Goal: Information Seeking & Learning: Check status

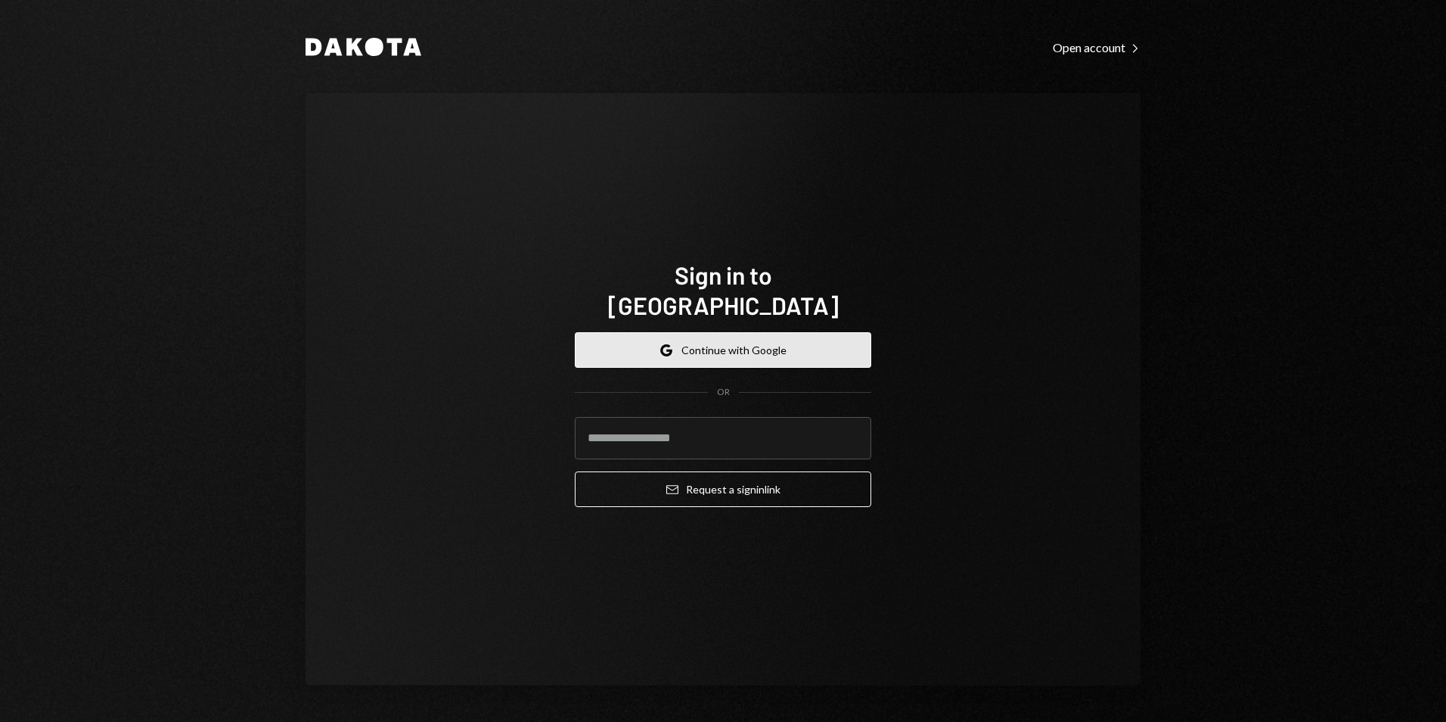
click at [740, 340] on button "Google Continue with Google" at bounding box center [723, 350] width 296 height 36
click at [728, 342] on button "Google Continue with Google" at bounding box center [723, 350] width 296 height 36
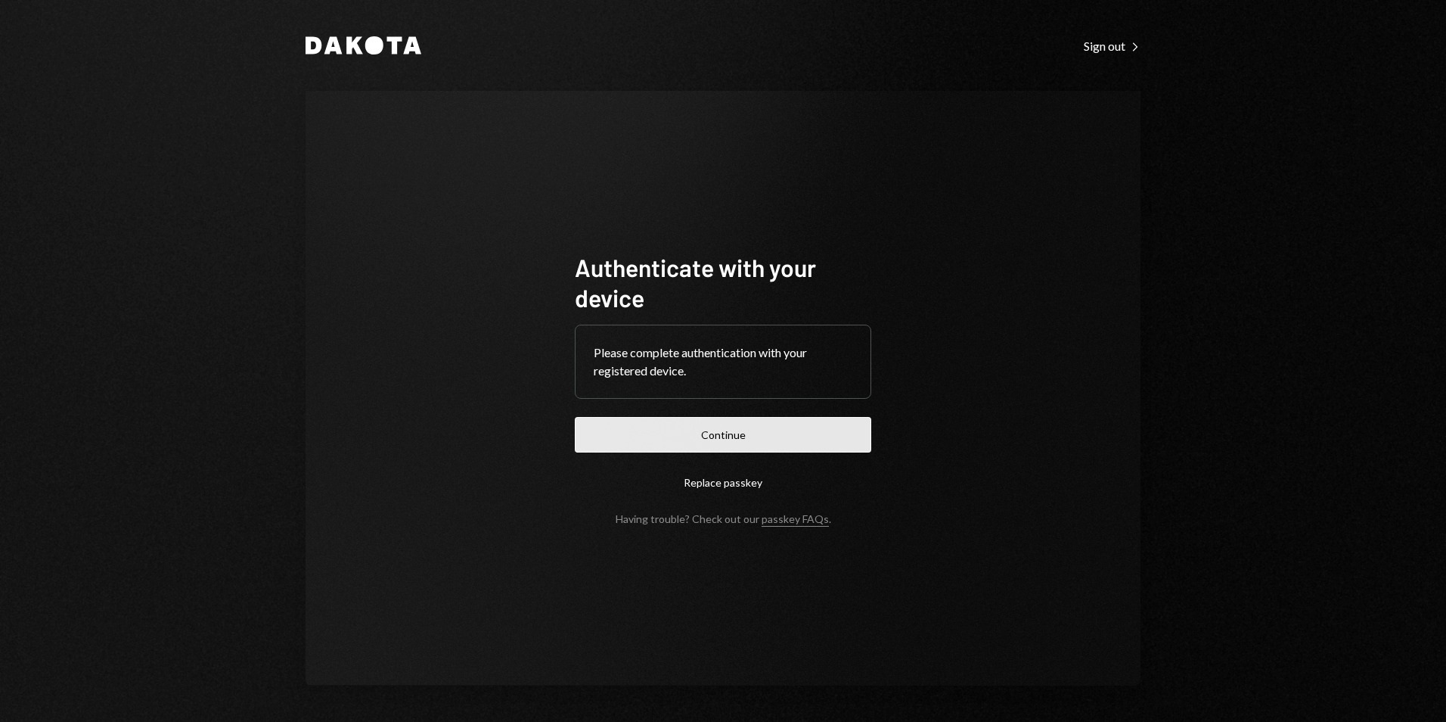
click at [728, 433] on button "Continue" at bounding box center [723, 435] width 296 height 36
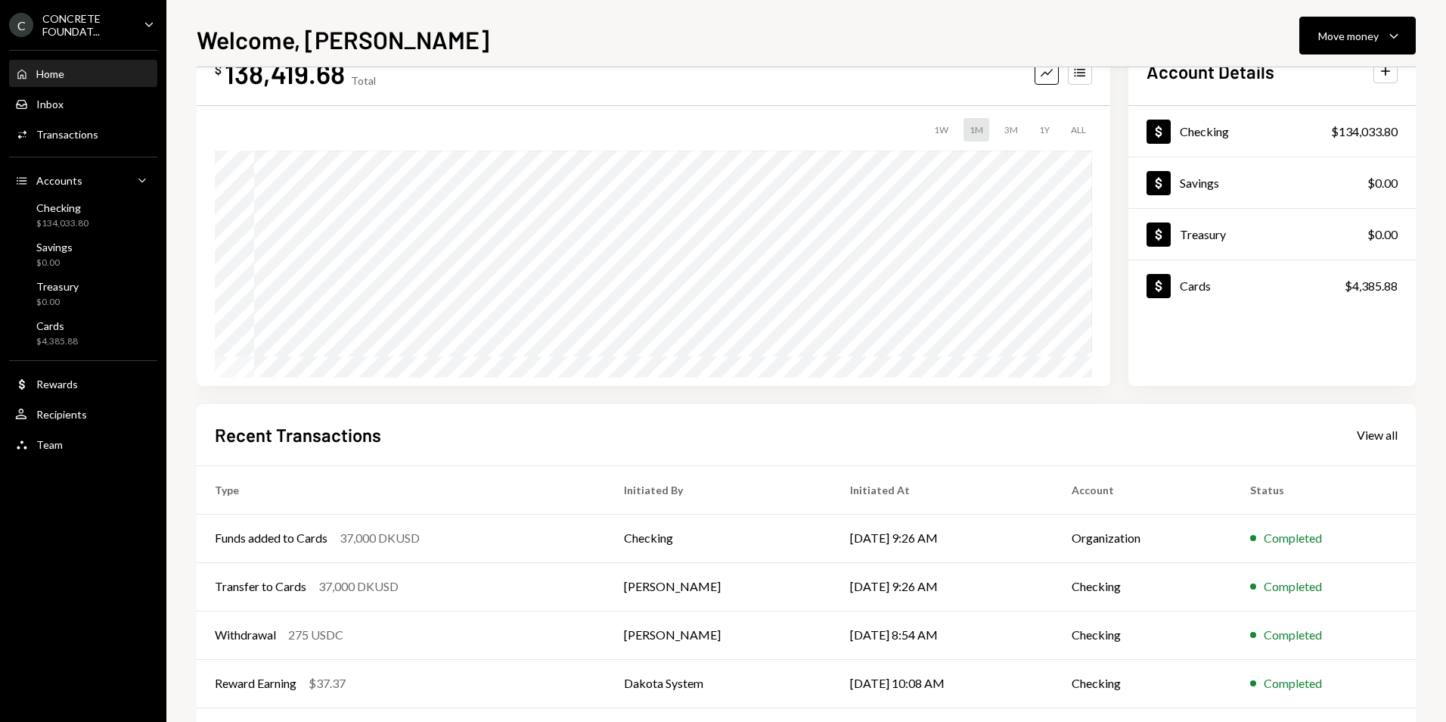
scroll to position [118, 0]
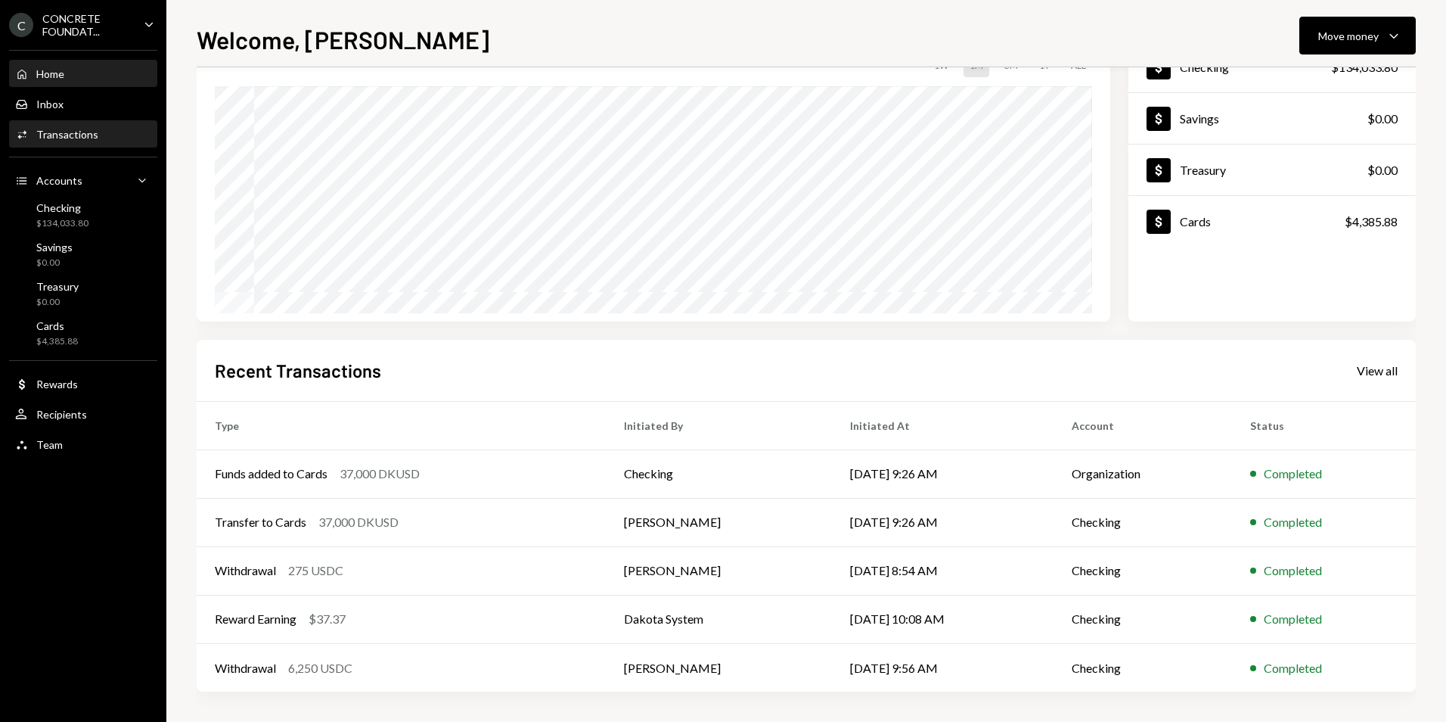
click at [87, 136] on div "Transactions" at bounding box center [67, 134] width 62 height 13
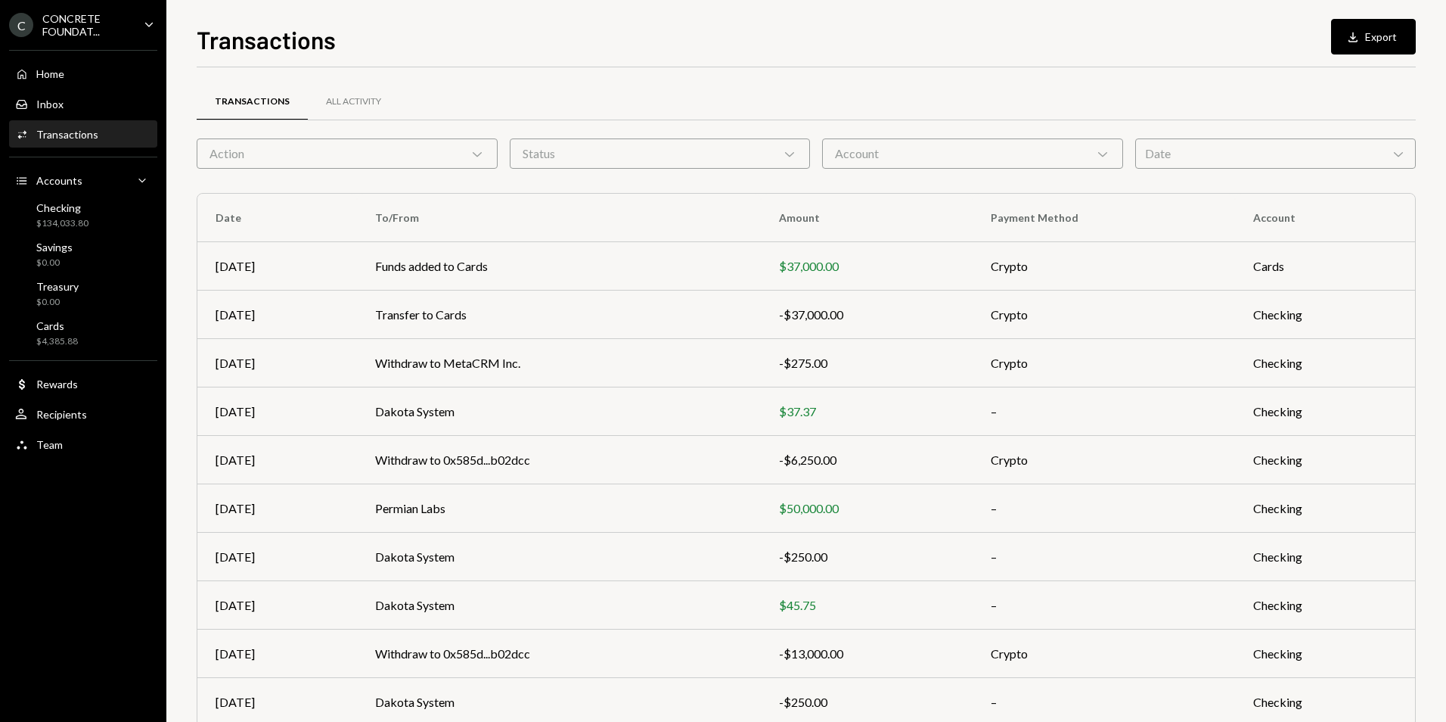
click at [1287, 154] on div "Date Chevron Down" at bounding box center [1275, 153] width 281 height 30
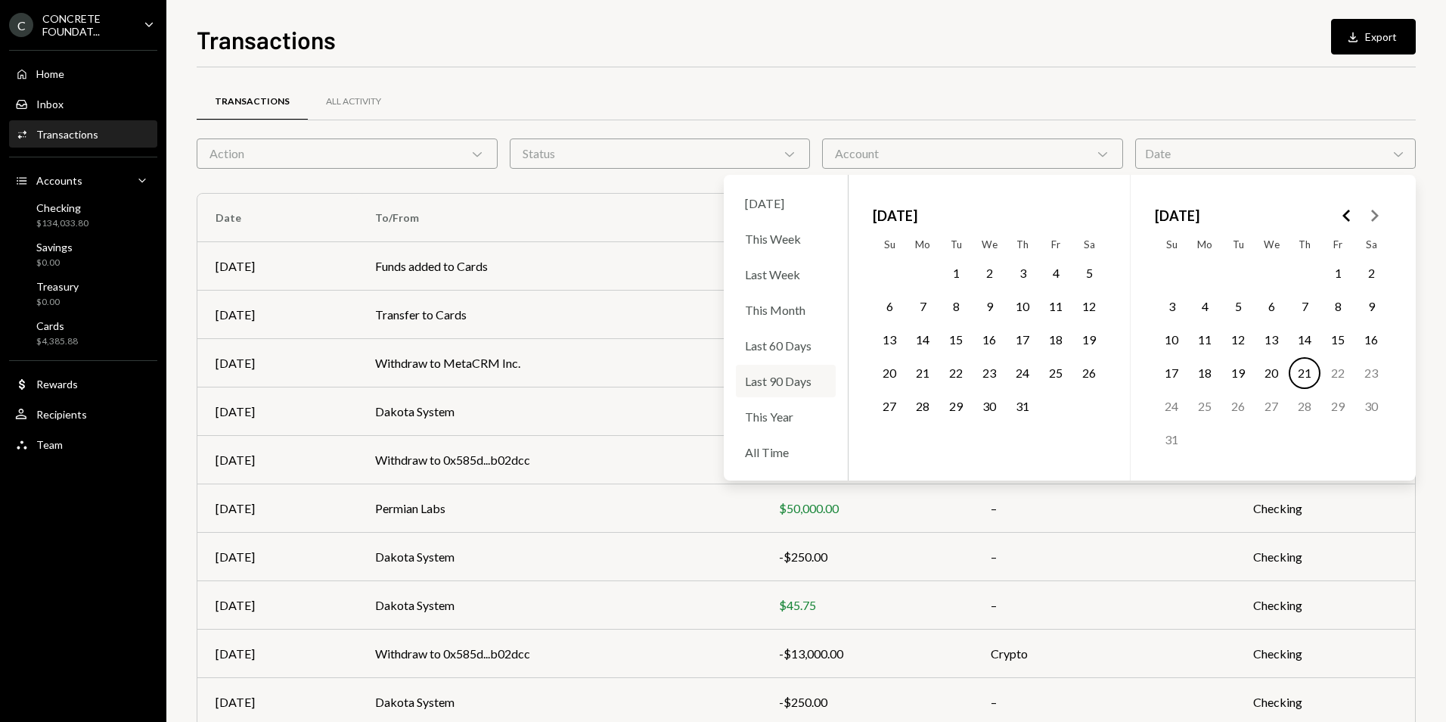
click at [800, 386] on div "Last 90 Days" at bounding box center [786, 381] width 100 height 33
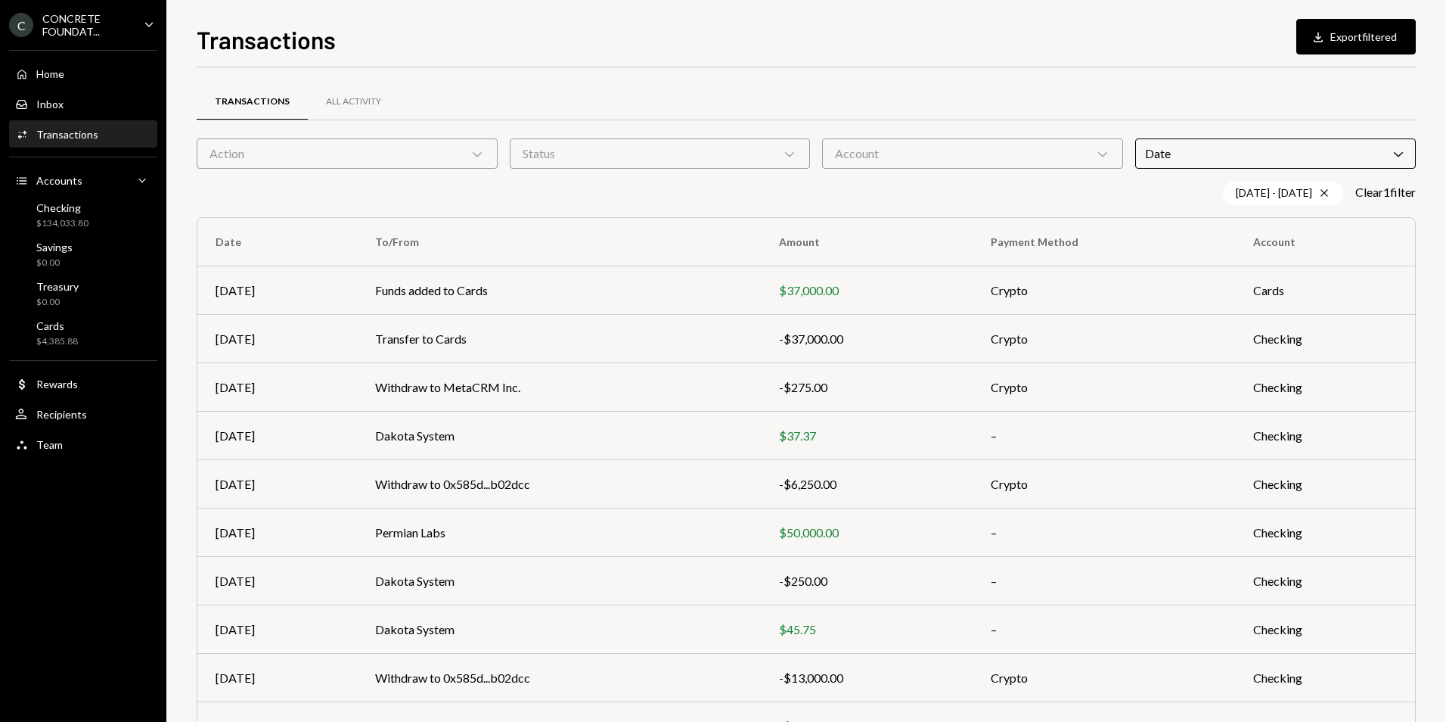
click at [677, 51] on div "Transactions Download Export filtered" at bounding box center [806, 37] width 1219 height 33
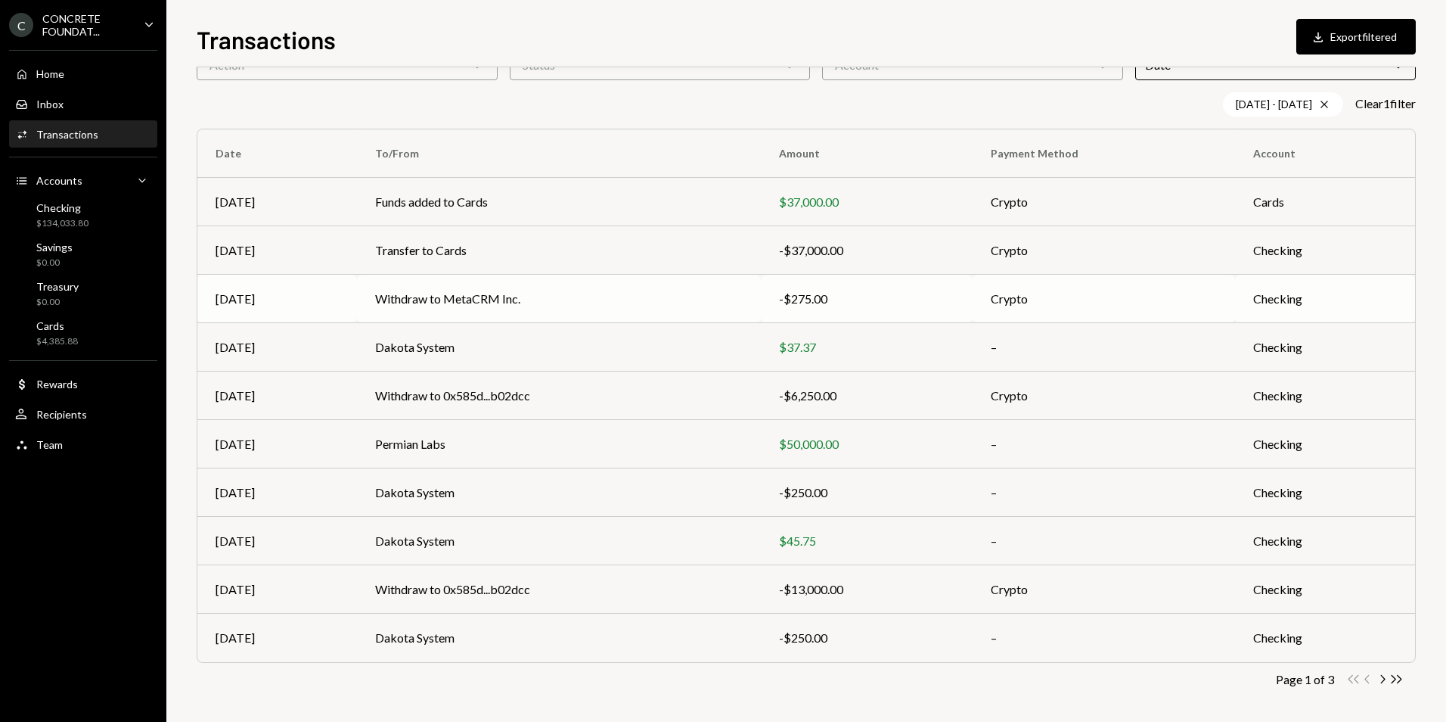
scroll to position [92, 0]
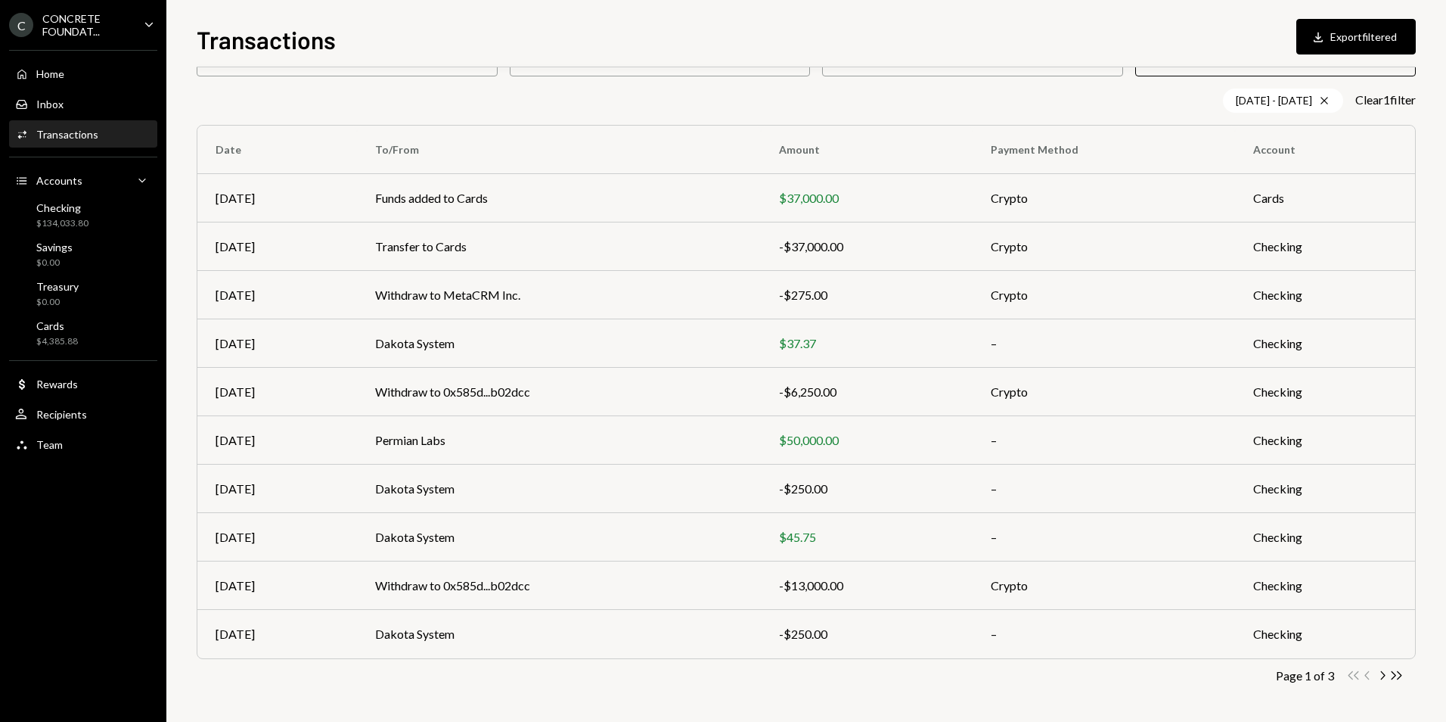
click at [1383, 678] on icon "Chevron Right" at bounding box center [1382, 675] width 14 height 14
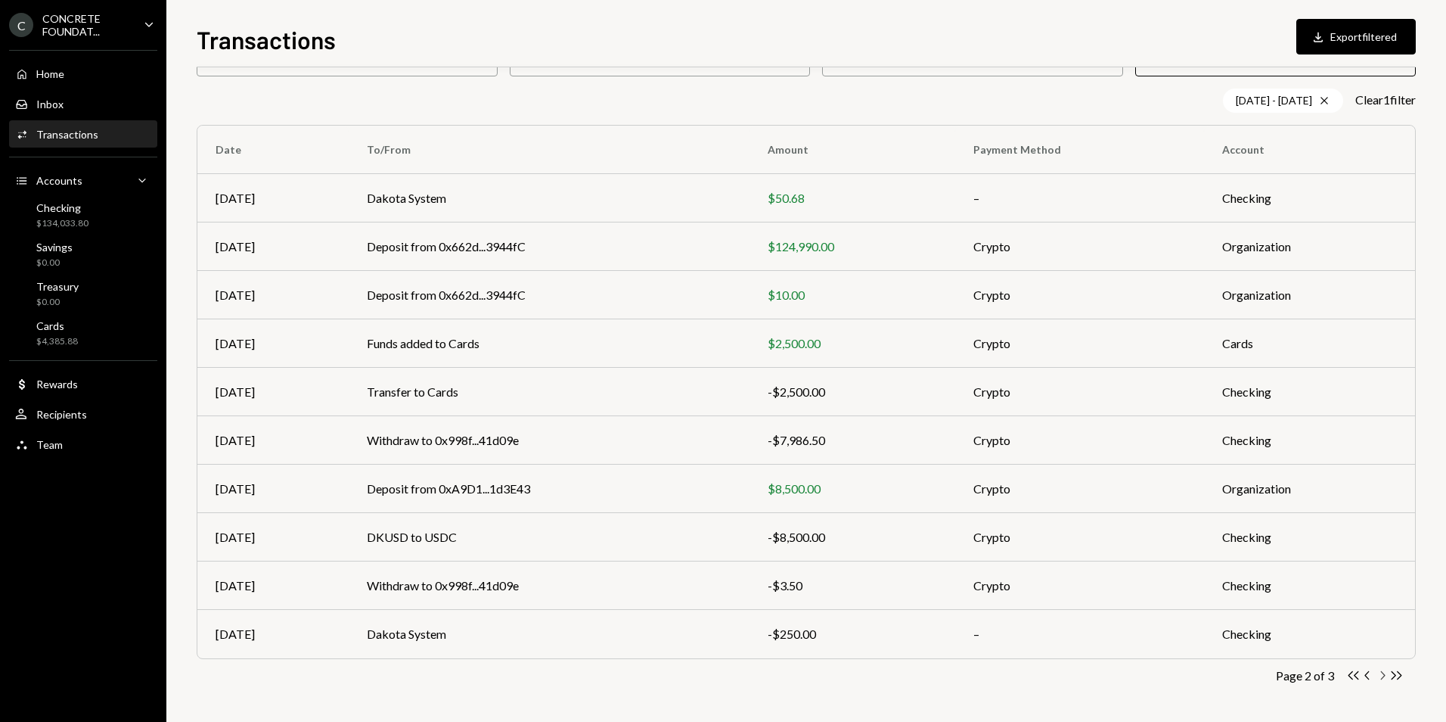
click at [1384, 679] on icon "Chevron Right" at bounding box center [1382, 675] width 14 height 14
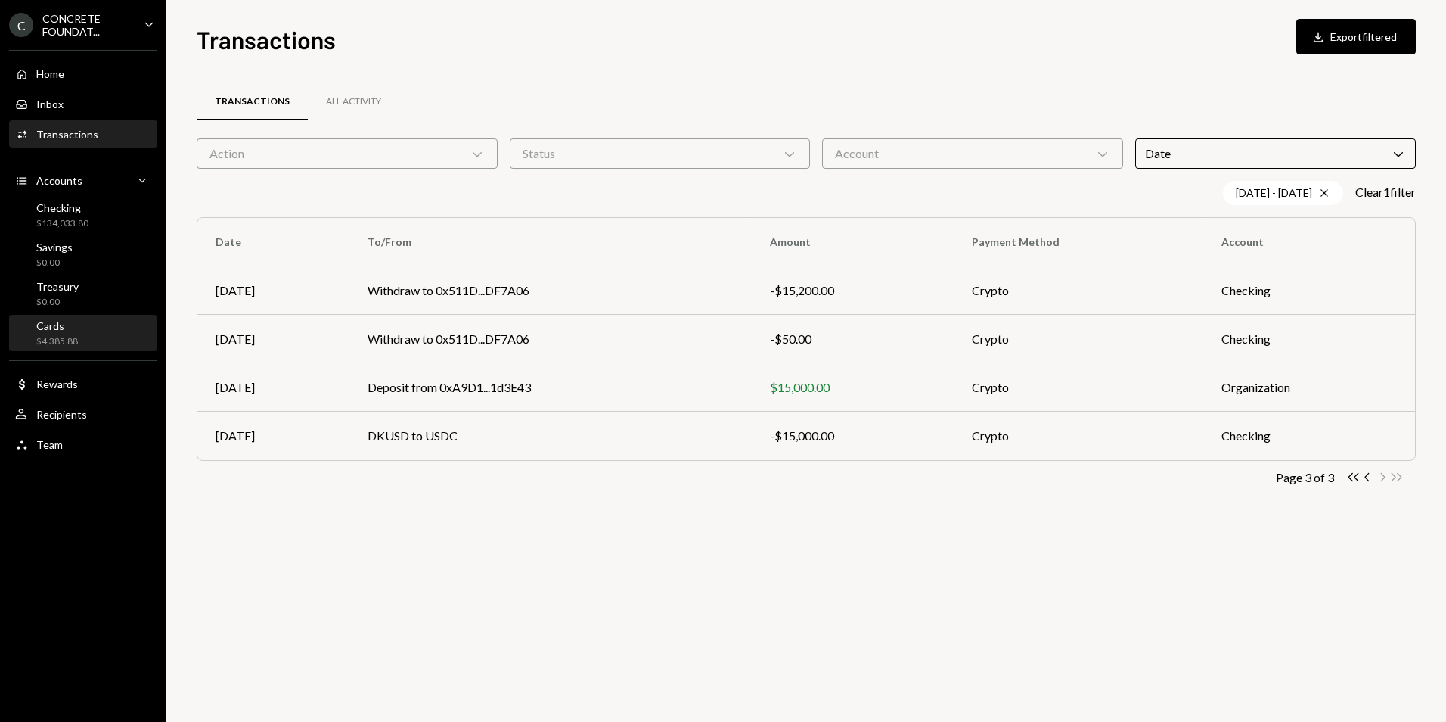
click at [57, 338] on div "$4,385.88" at bounding box center [57, 341] width 42 height 13
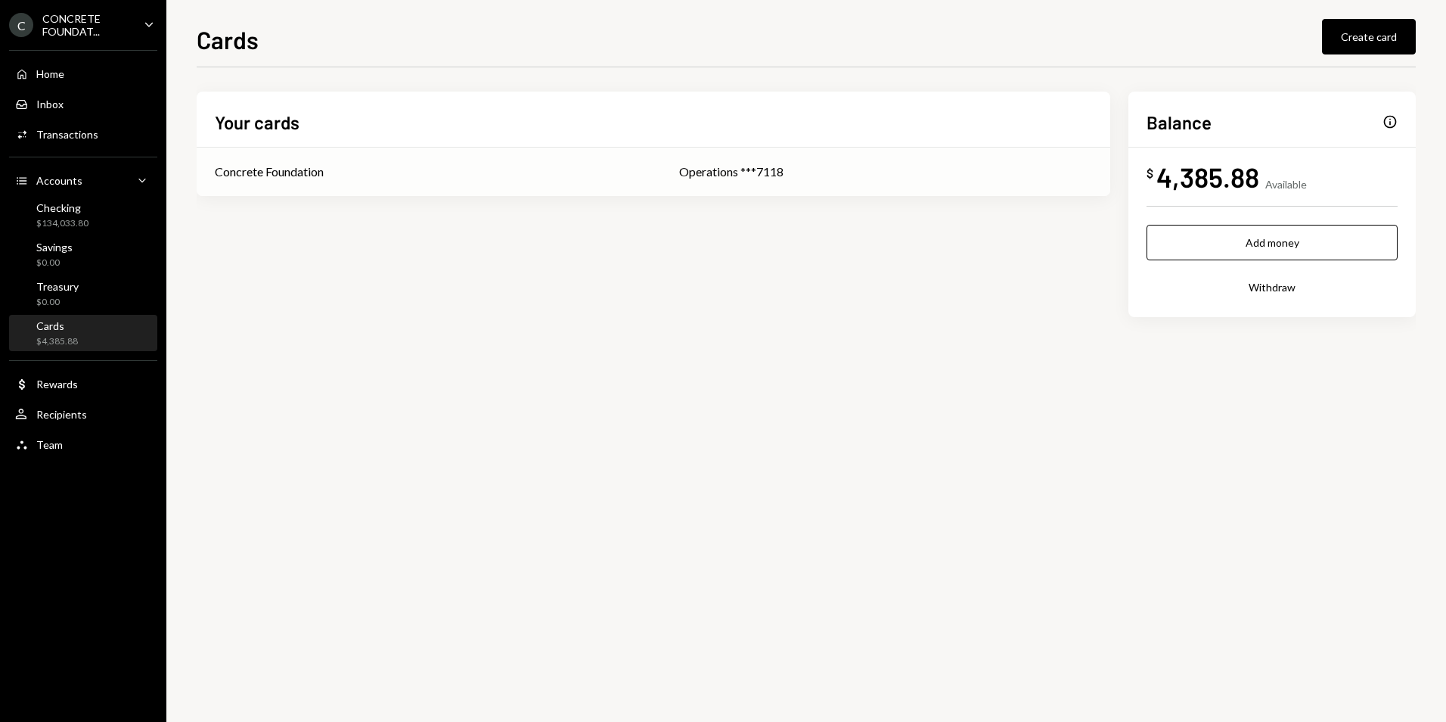
click at [292, 175] on div "Concrete Foundation" at bounding box center [269, 172] width 109 height 18
click at [262, 176] on div "Concrete Foundation" at bounding box center [269, 172] width 109 height 18
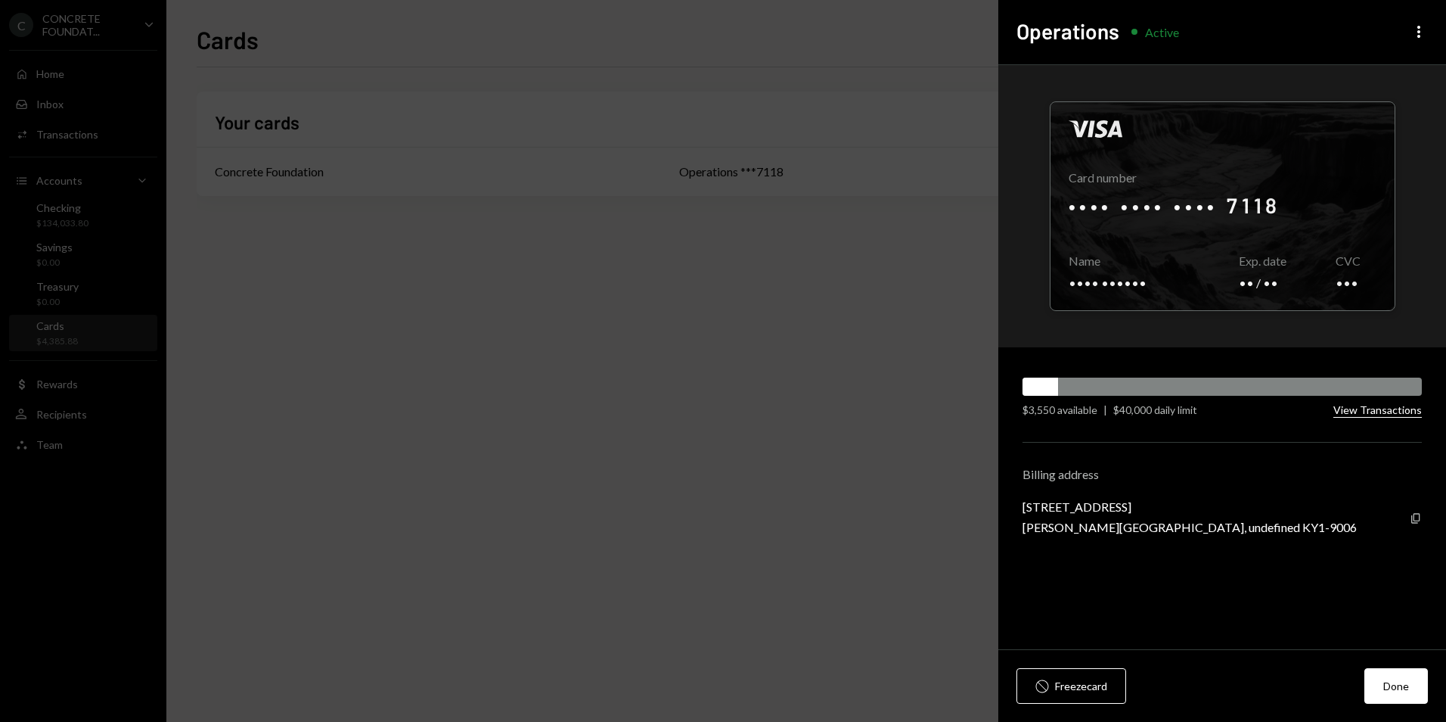
click at [1383, 414] on button "View Transactions" at bounding box center [1377, 410] width 88 height 14
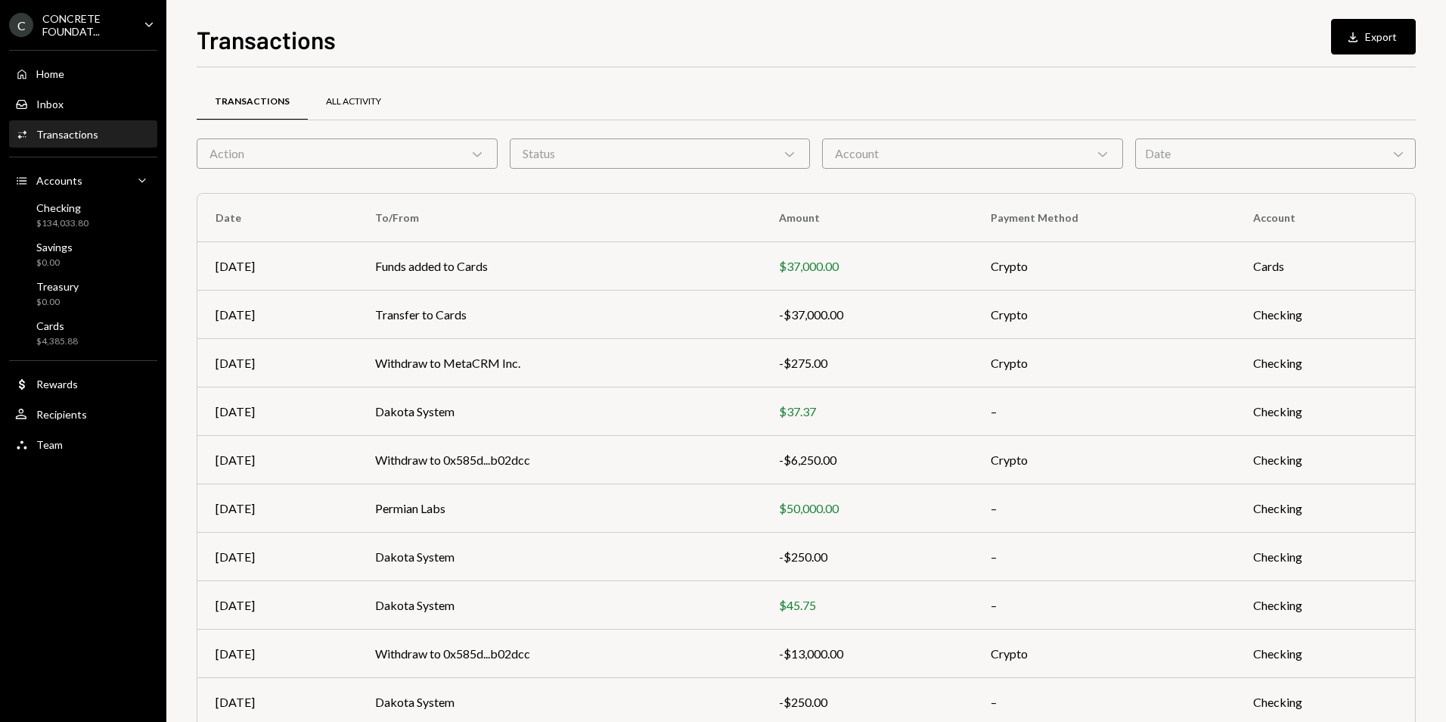
click at [356, 101] on div "All Activity" at bounding box center [353, 101] width 55 height 13
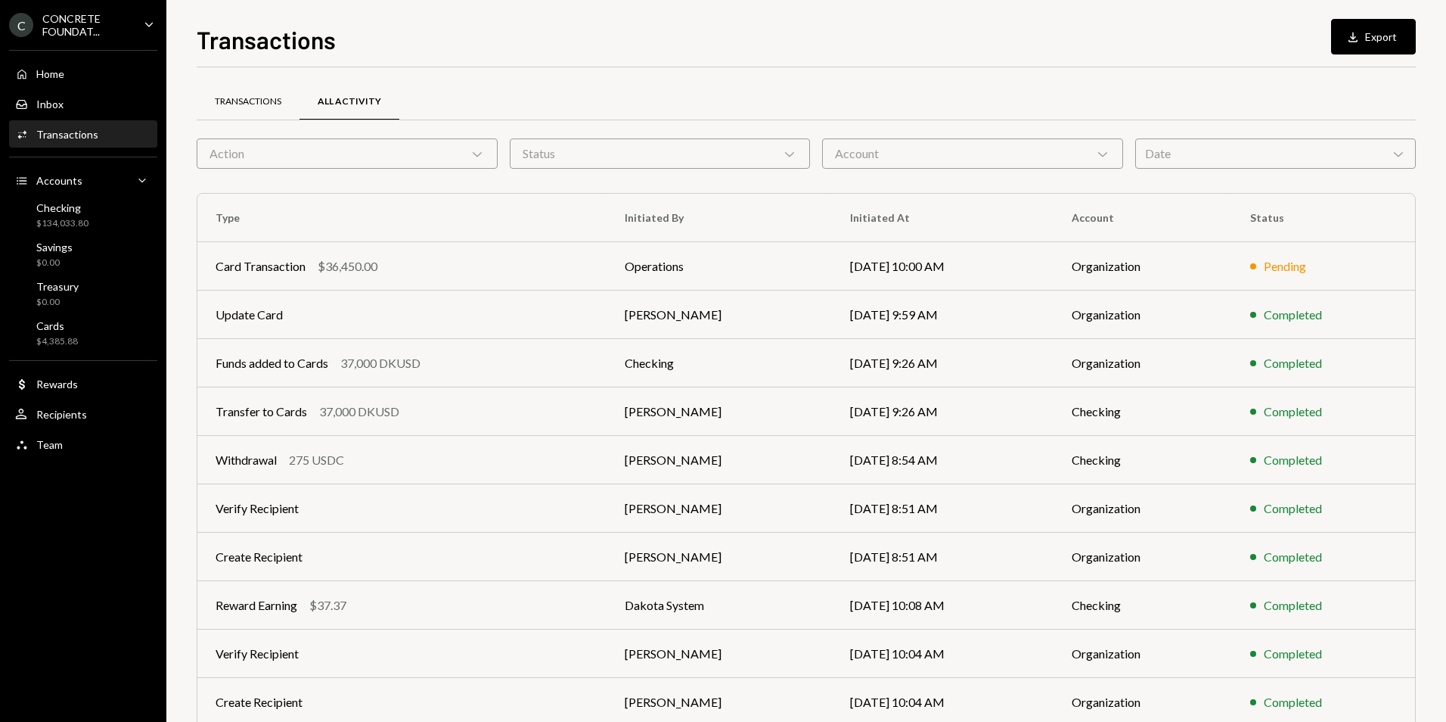
click at [253, 106] on div "Transactions" at bounding box center [248, 101] width 67 height 13
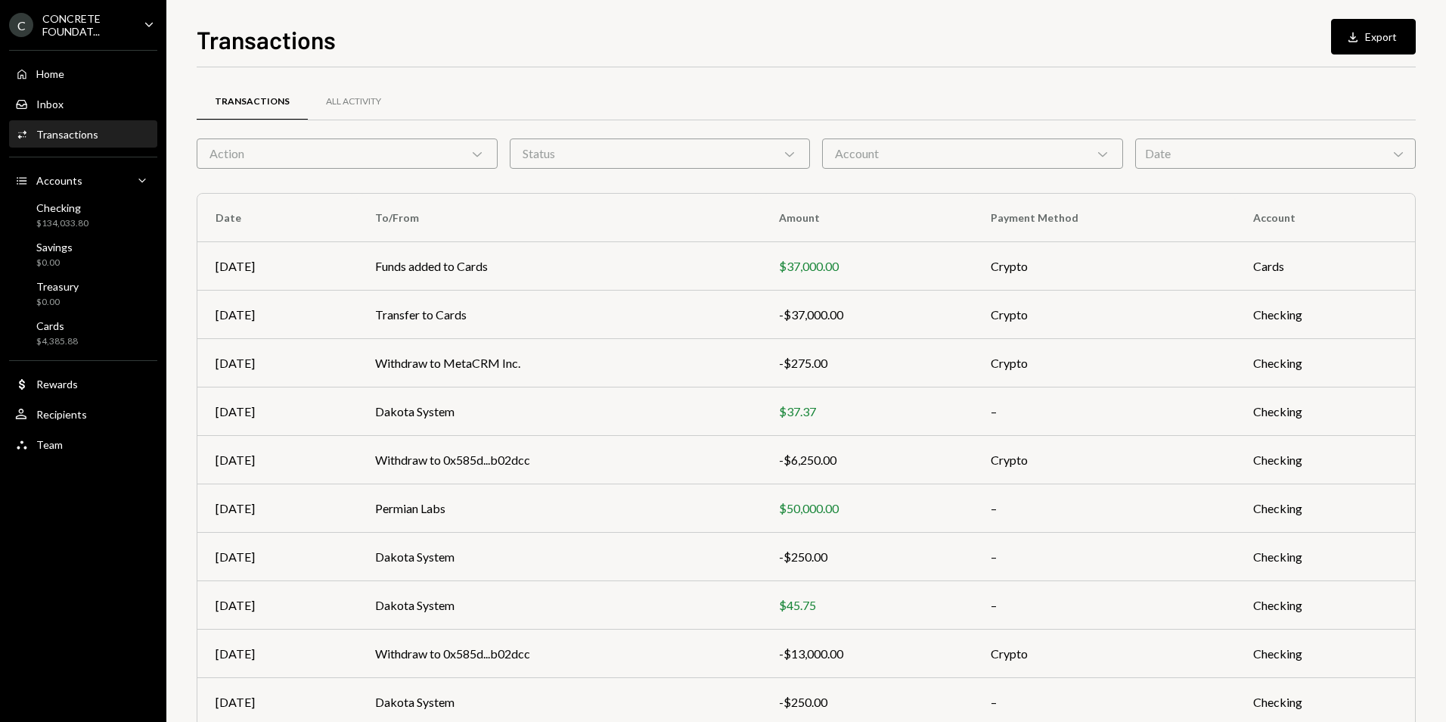
click at [480, 162] on div "Action Chevron Down" at bounding box center [347, 153] width 301 height 30
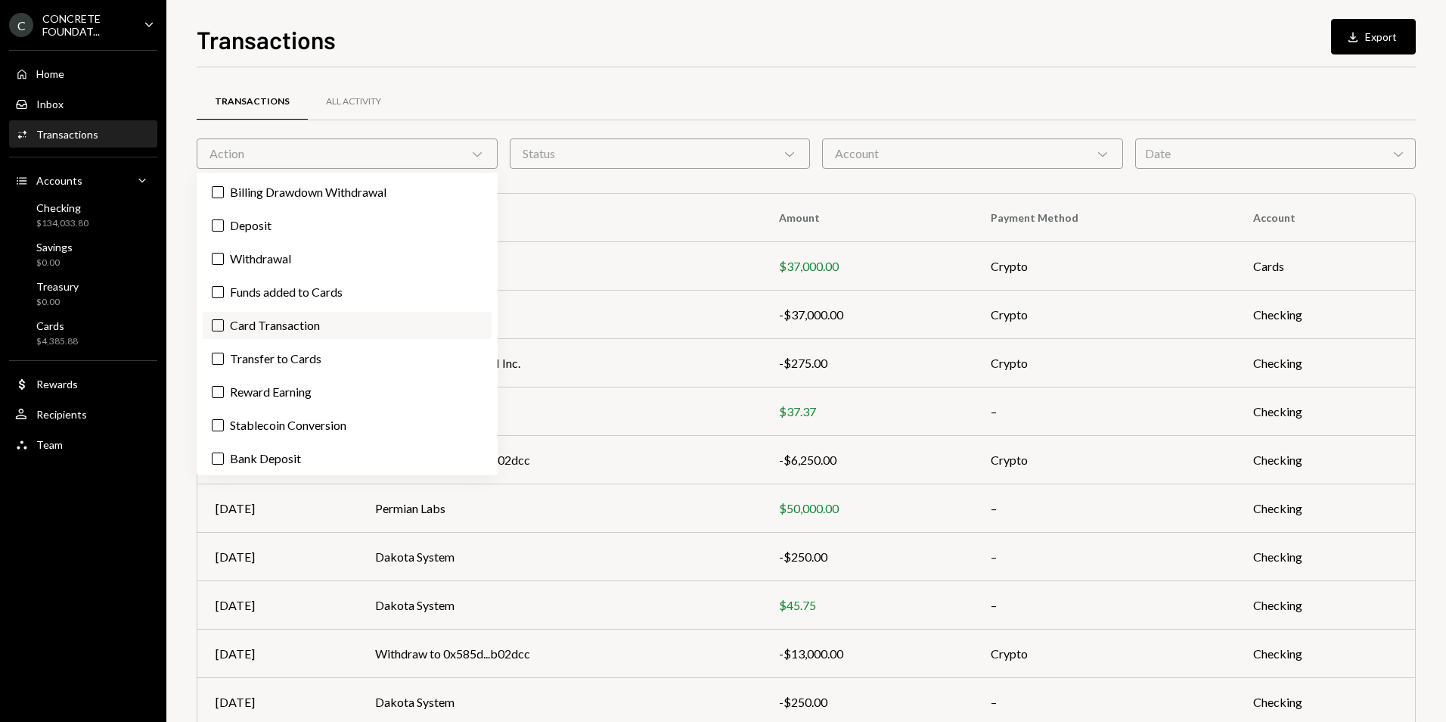
click at [225, 327] on label "Card Transaction" at bounding box center [347, 325] width 289 height 27
click at [224, 327] on button "Card Transaction" at bounding box center [218, 325] width 12 height 12
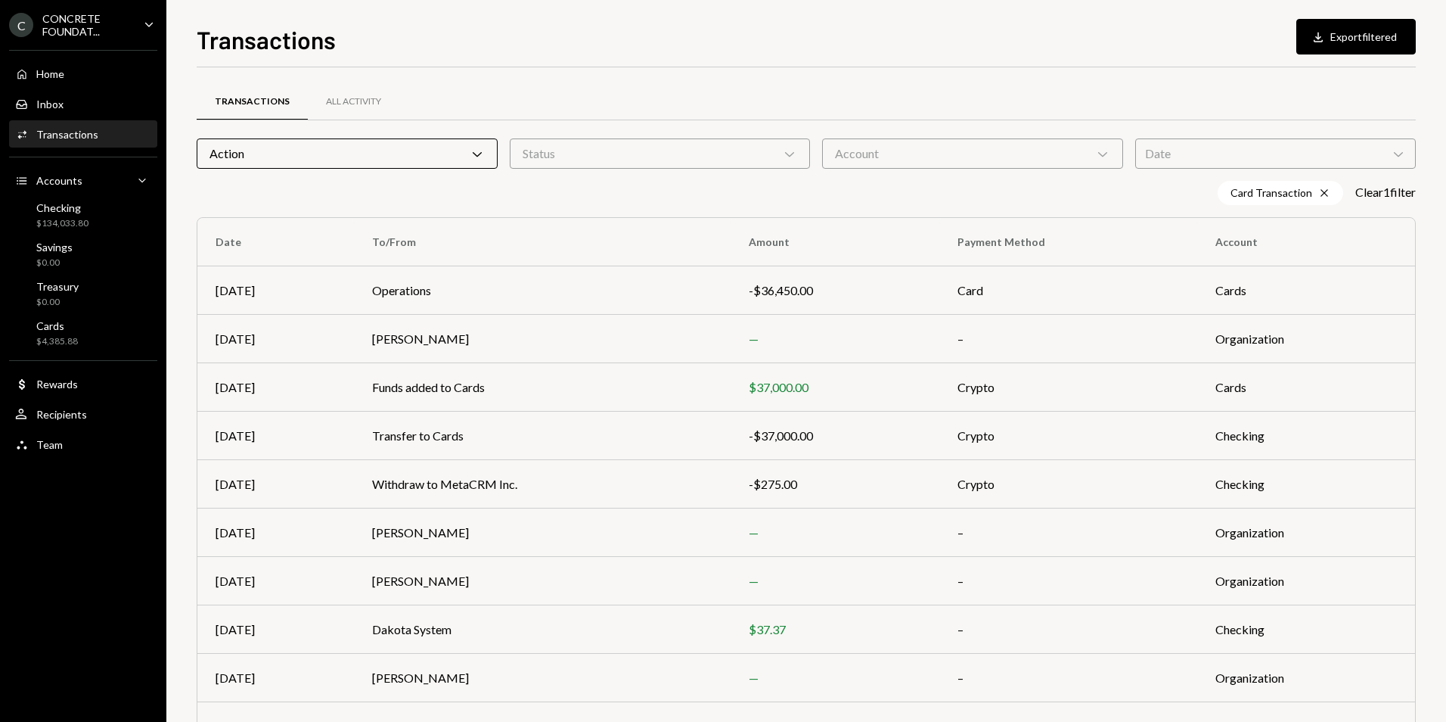
click at [984, 82] on div "Transactions All Activity" at bounding box center [806, 101] width 1219 height 39
click at [1271, 147] on div "Date Chevron Down" at bounding box center [1275, 153] width 281 height 30
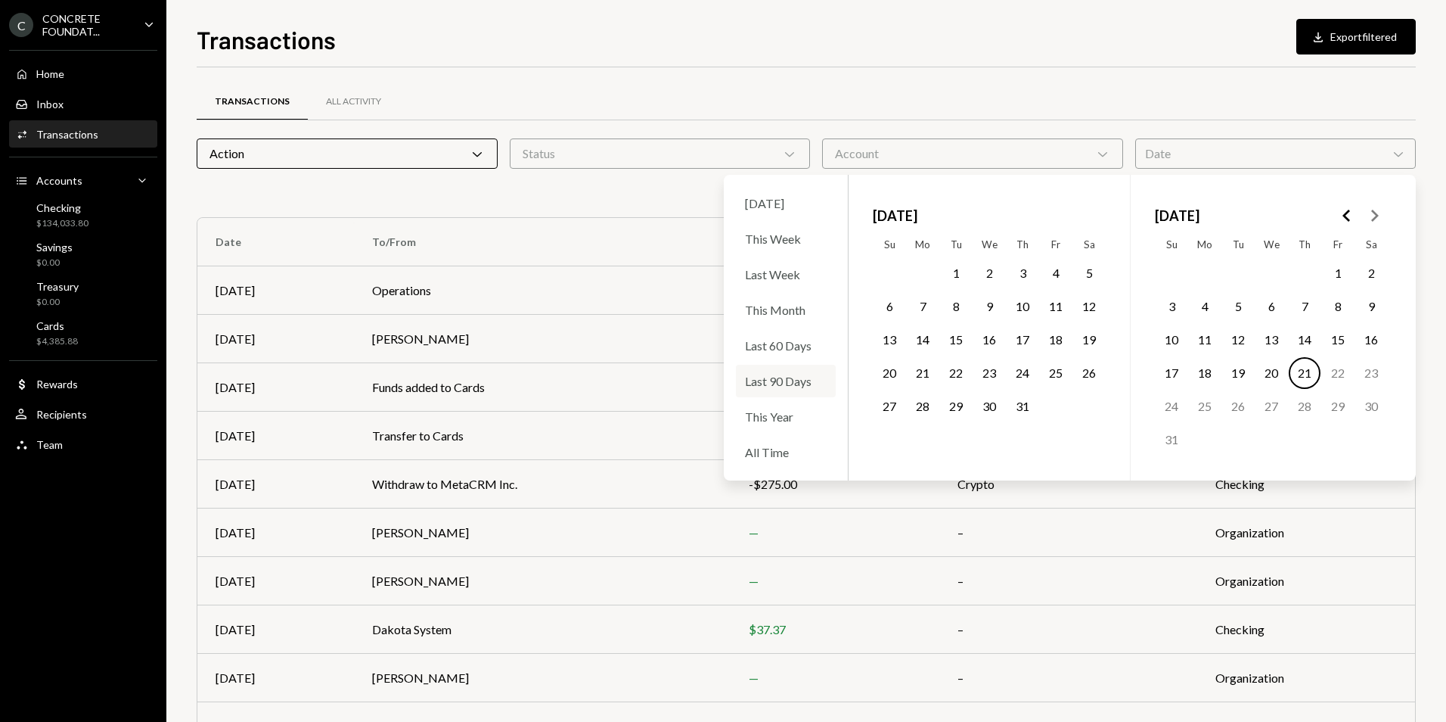
click at [798, 380] on div "Last 90 Days" at bounding box center [786, 381] width 100 height 33
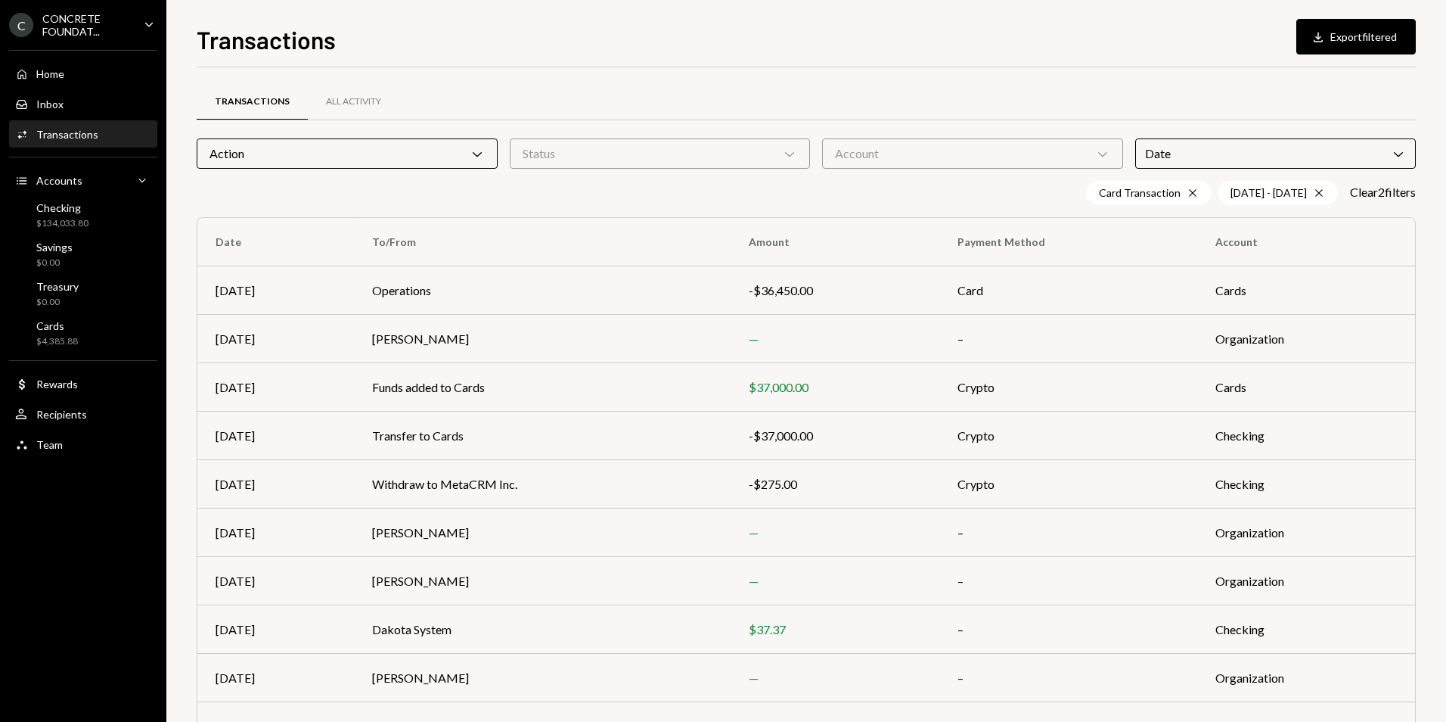
click at [681, 87] on div "Transactions All Activity" at bounding box center [806, 101] width 1219 height 39
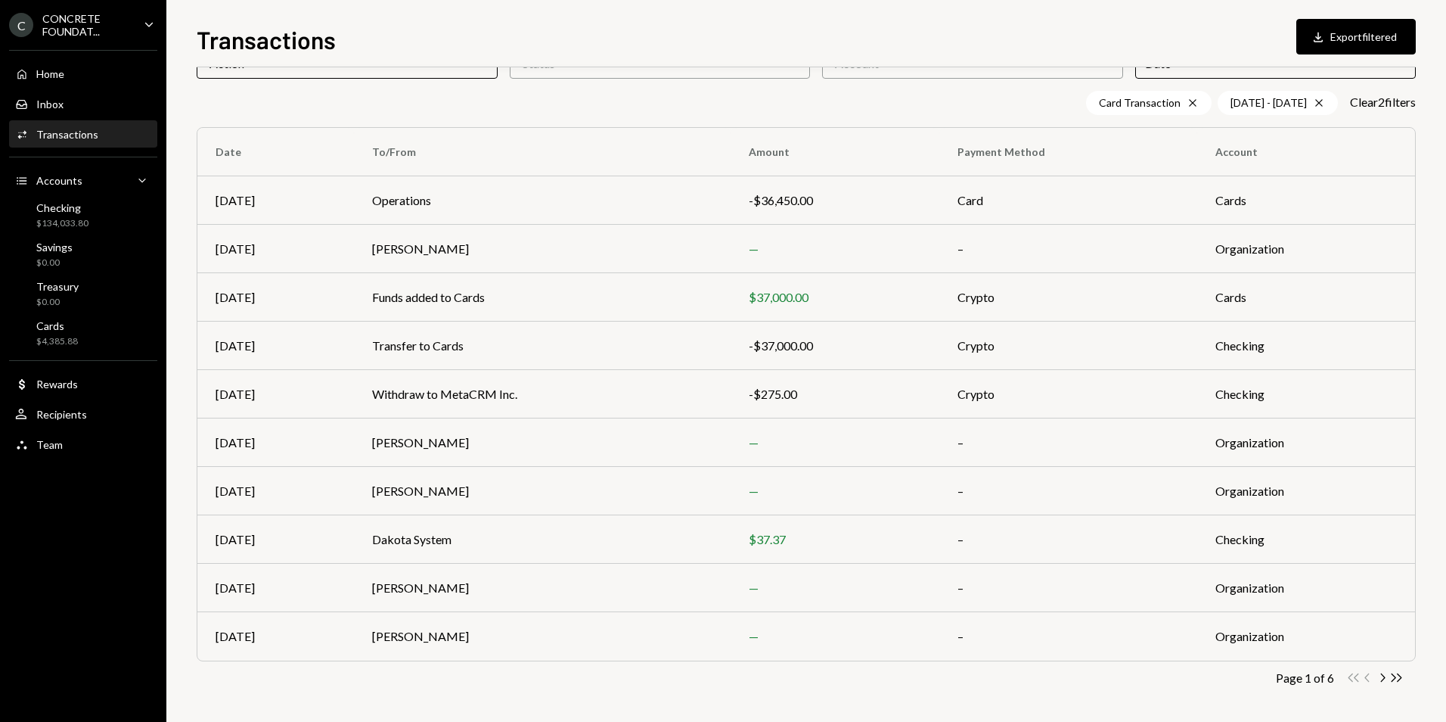
scroll to position [92, 0]
click at [1383, 676] on icon "Chevron Right" at bounding box center [1382, 675] width 14 height 14
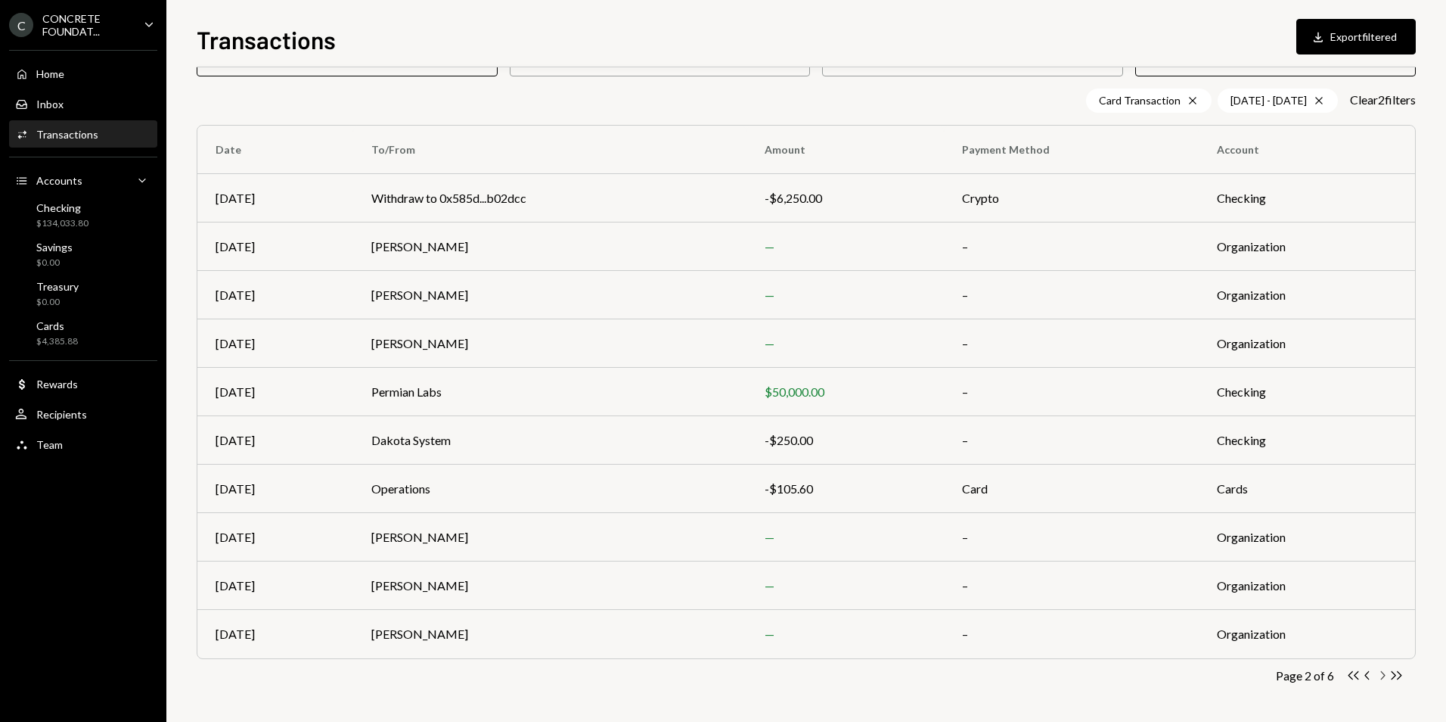
click at [1383, 677] on icon "button" at bounding box center [1383, 675] width 5 height 8
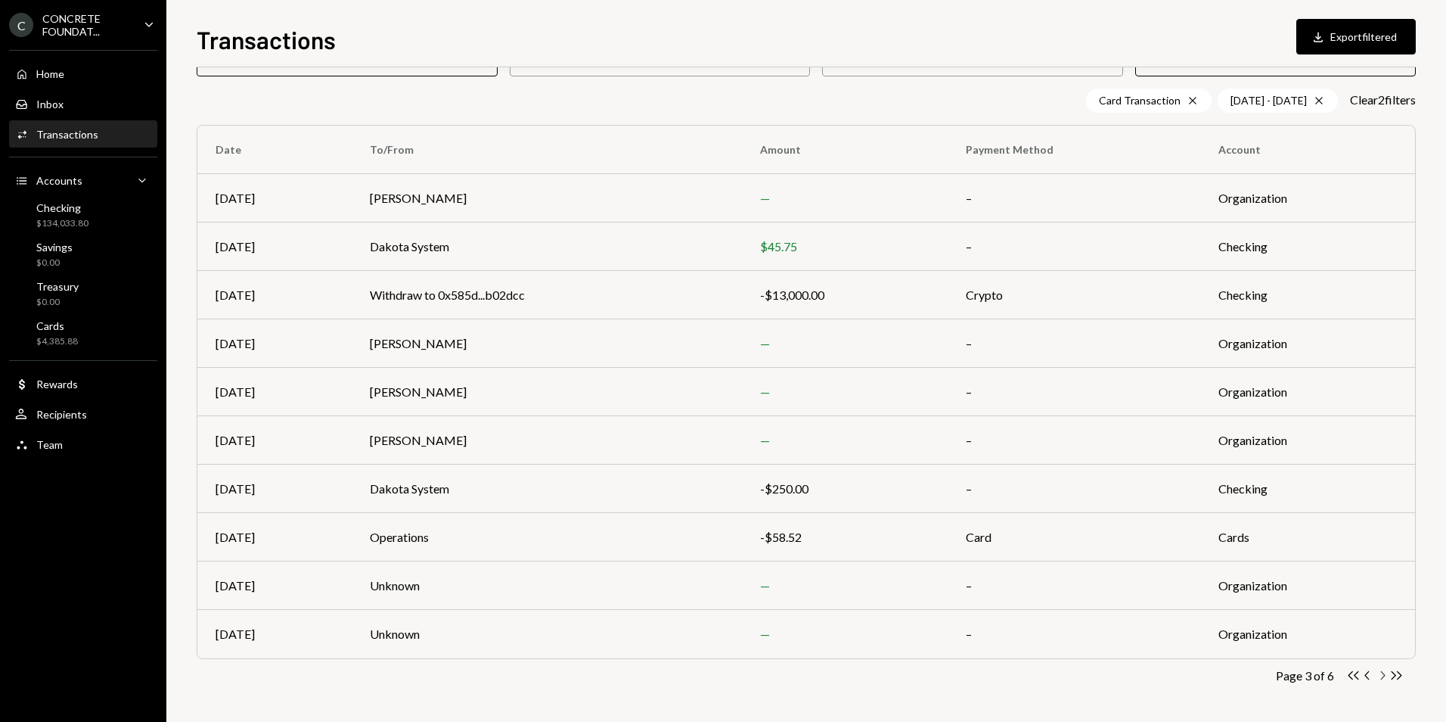
click at [1382, 675] on icon "Chevron Right" at bounding box center [1382, 675] width 14 height 14
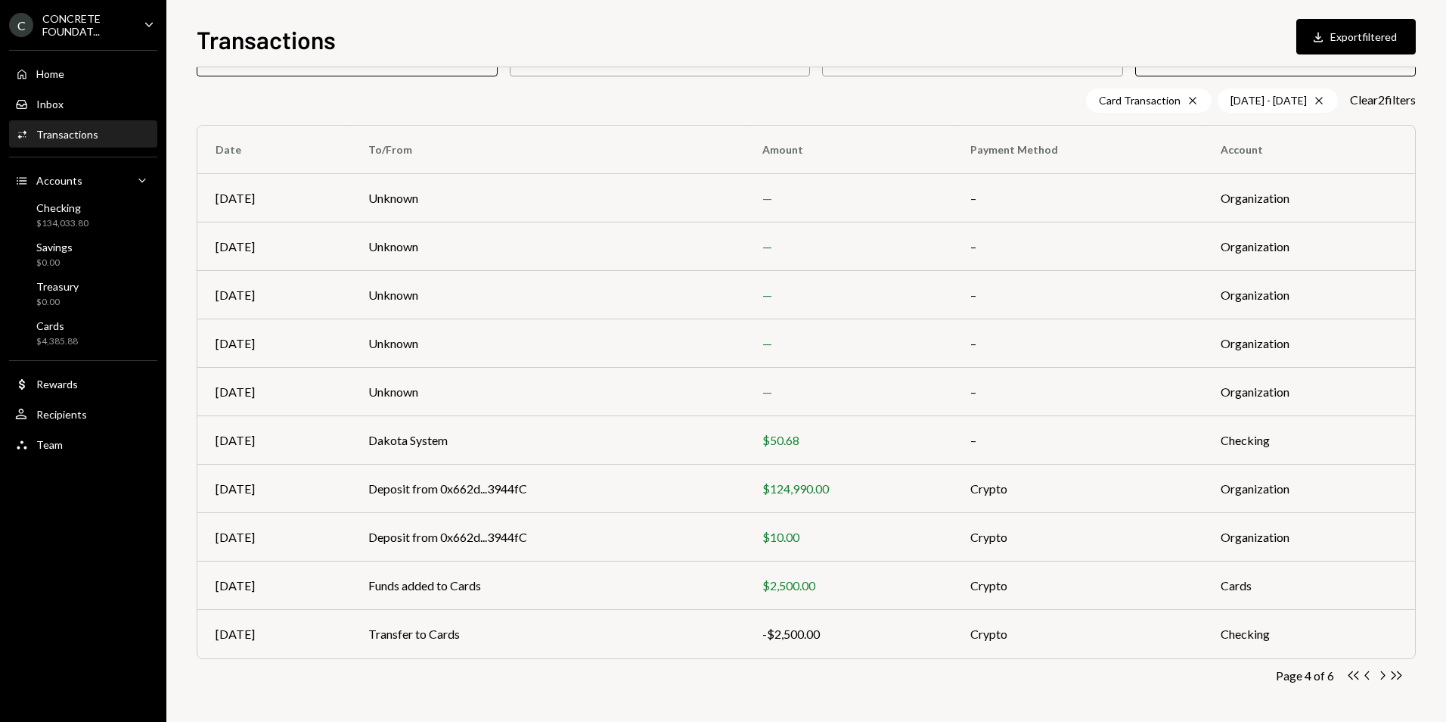
click at [1383, 676] on icon "Chevron Right" at bounding box center [1382, 675] width 14 height 14
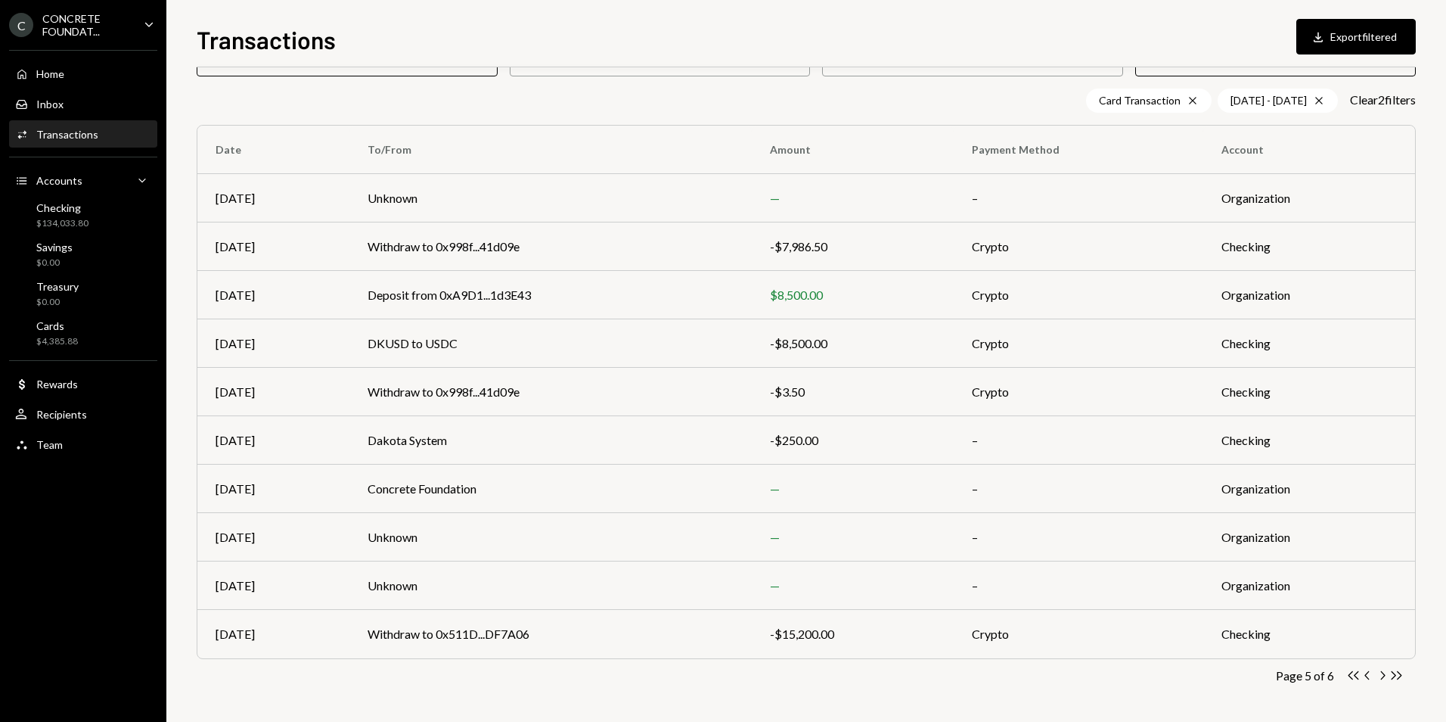
click at [1385, 674] on icon "Chevron Right" at bounding box center [1382, 675] width 14 height 14
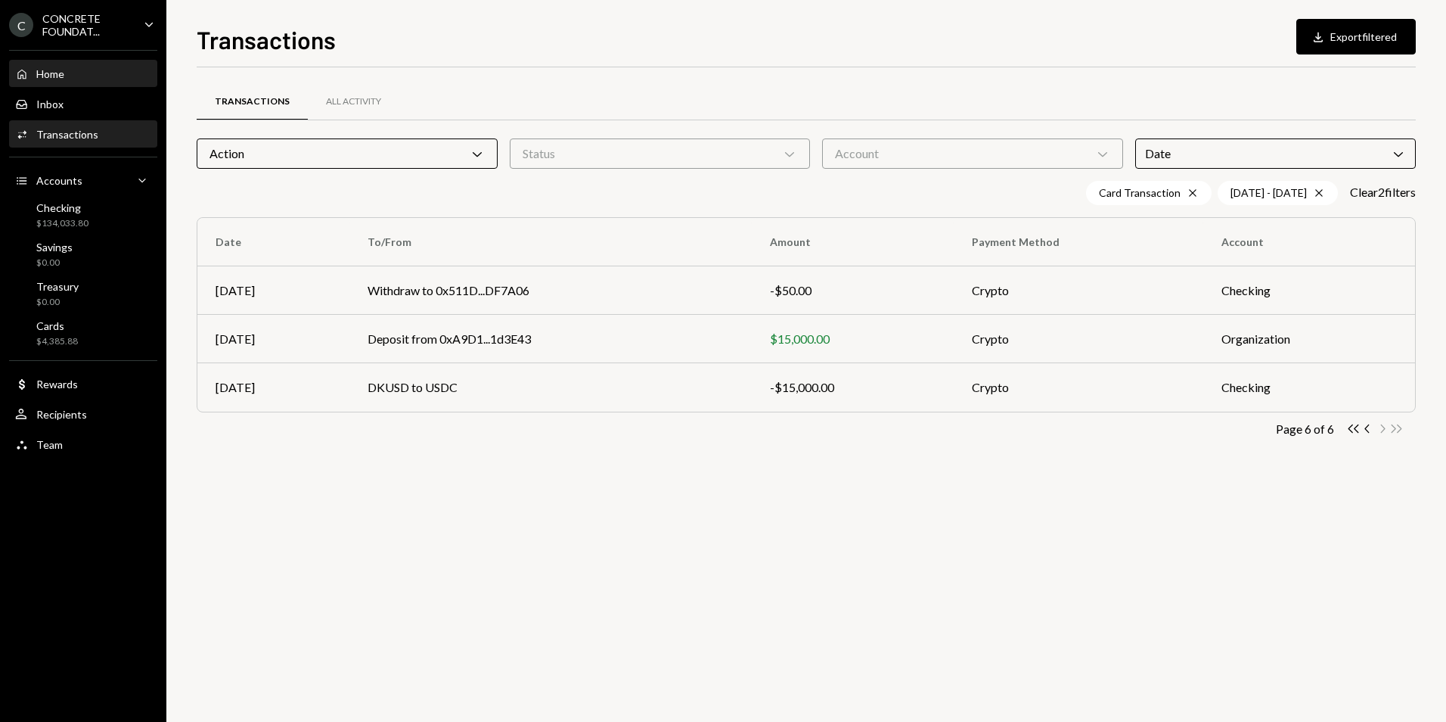
click at [64, 82] on div "Home Home" at bounding box center [83, 74] width 136 height 26
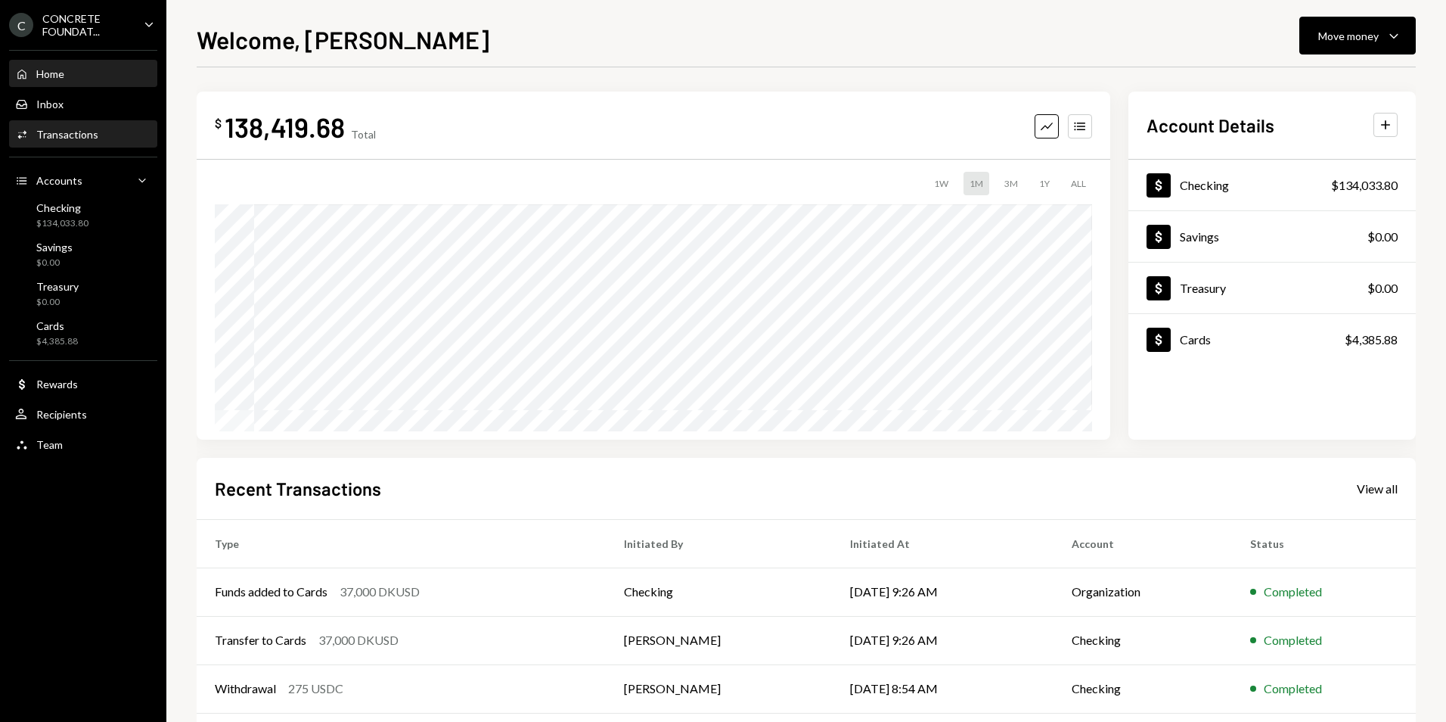
click at [101, 138] on div "Activities Transactions" at bounding box center [83, 135] width 136 height 14
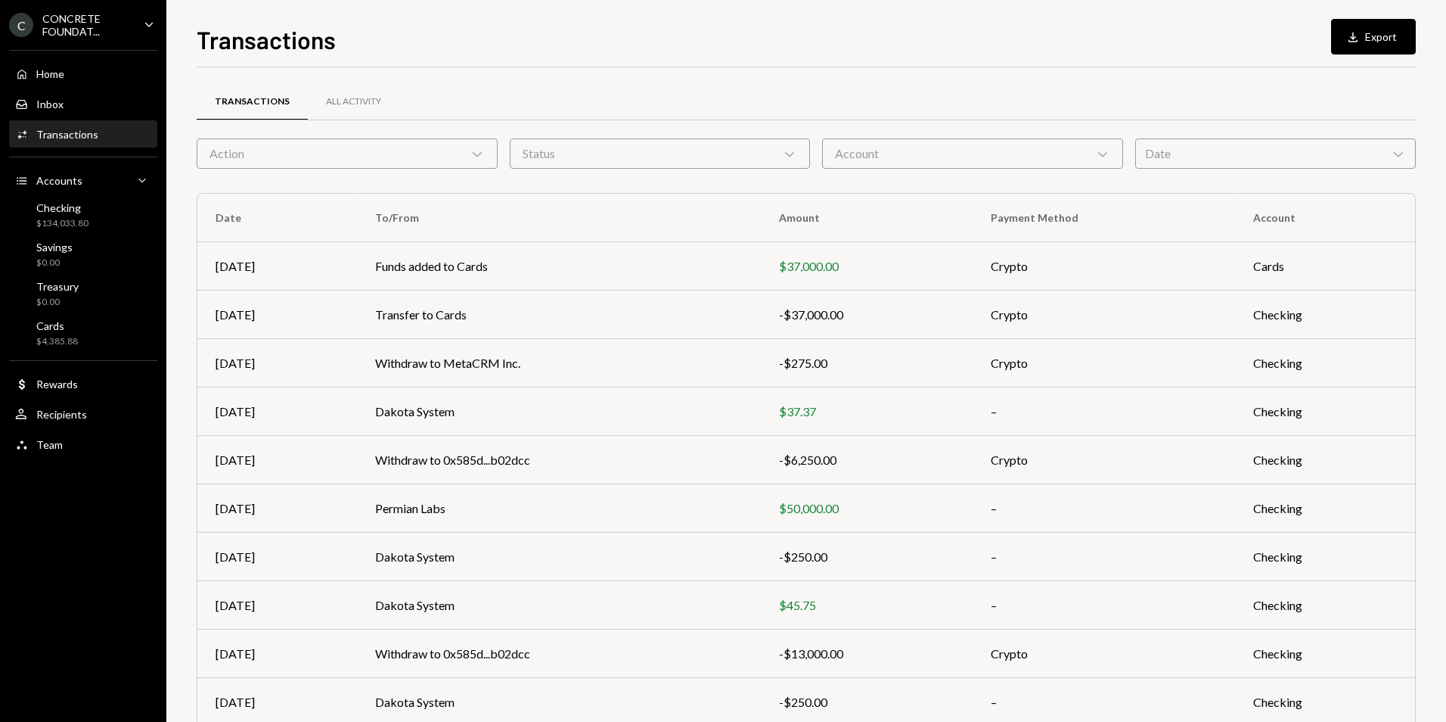
click at [806, 160] on div "Status Chevron Down" at bounding box center [660, 153] width 301 height 30
click at [492, 151] on div "Action Chevron Down" at bounding box center [347, 153] width 301 height 30
click at [1101, 154] on icon "Chevron Down" at bounding box center [1102, 153] width 15 height 15
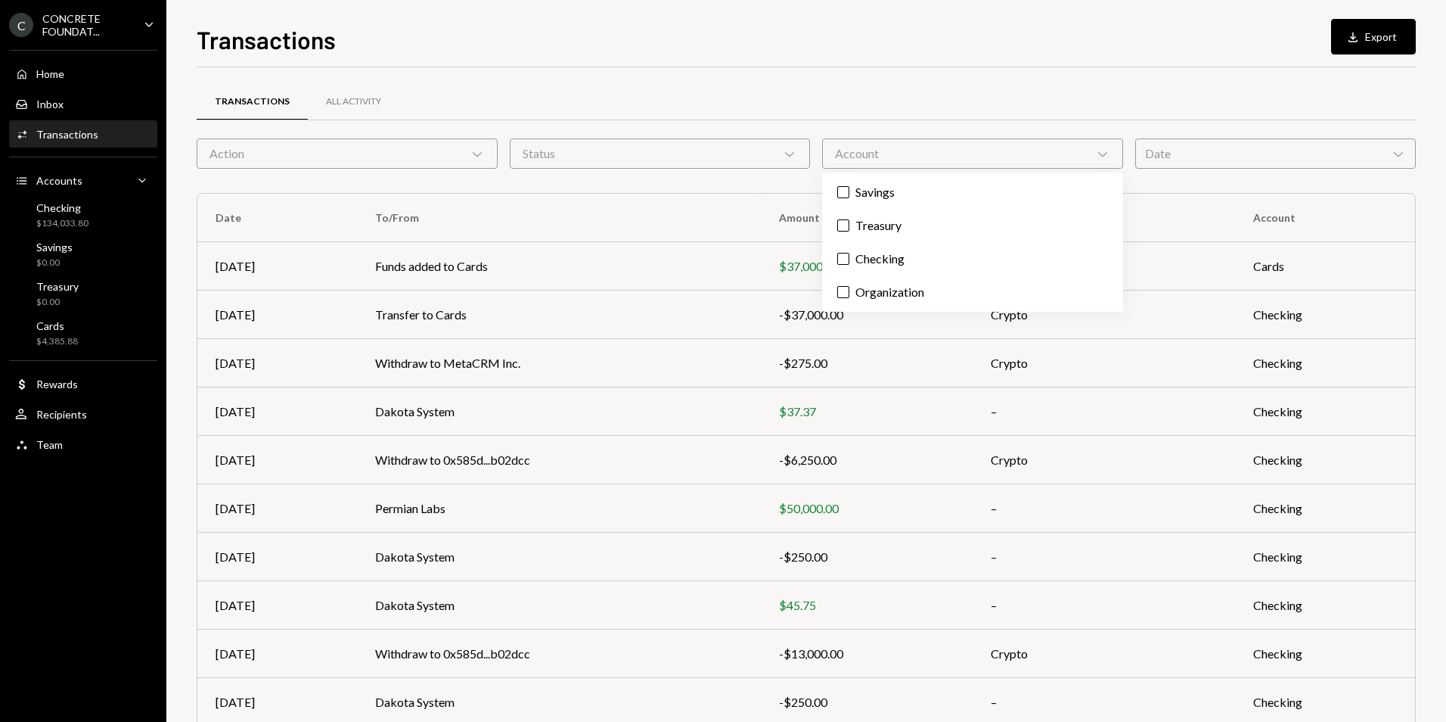
click at [863, 96] on div "Transactions All Activity" at bounding box center [806, 101] width 1219 height 39
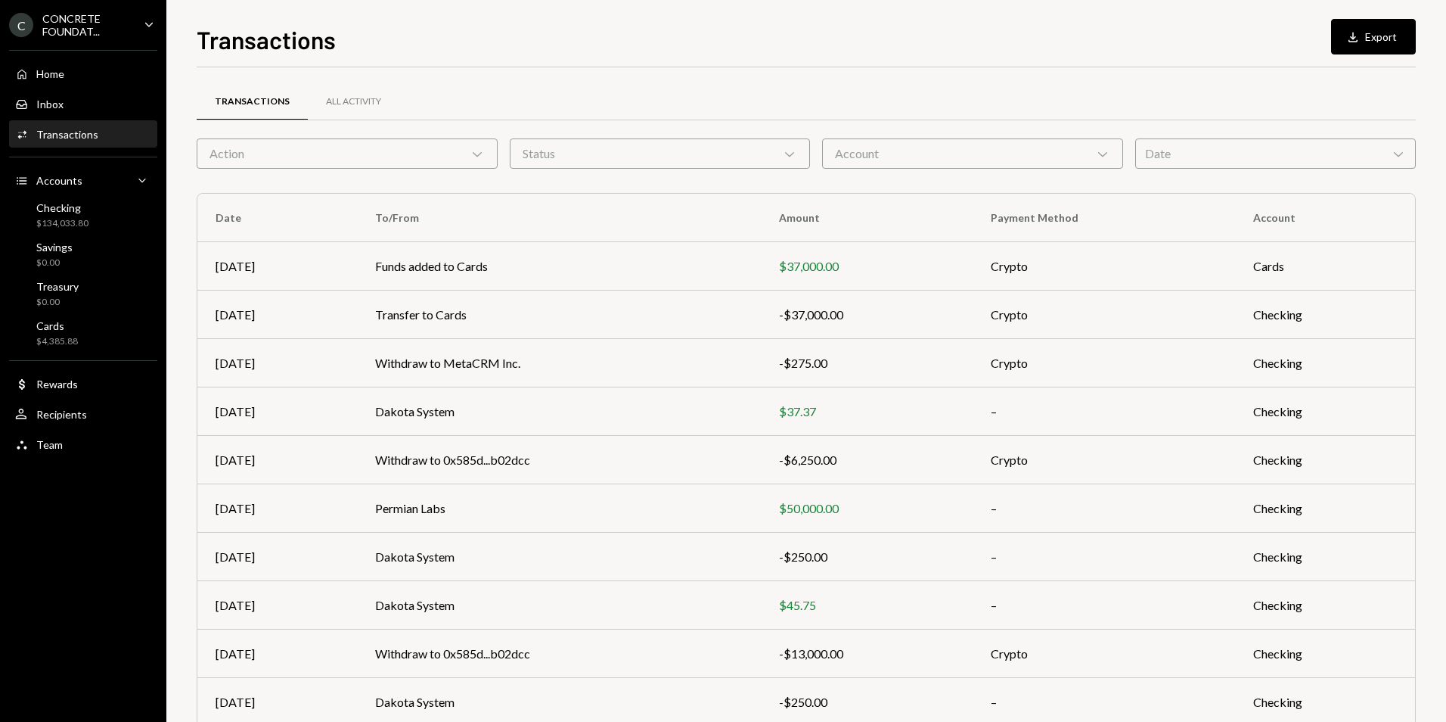
click at [1393, 156] on icon "Chevron Down" at bounding box center [1398, 153] width 15 height 15
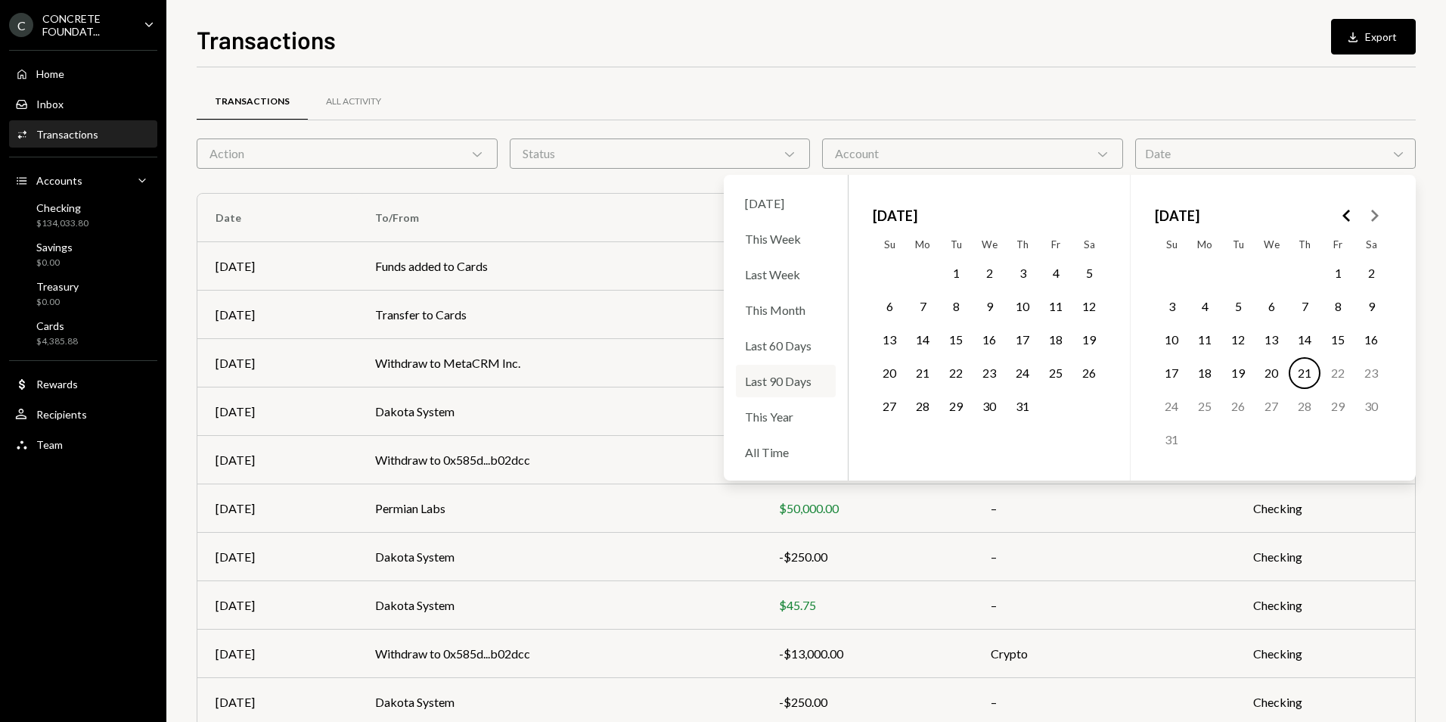
click at [797, 381] on div "Last 90 Days" at bounding box center [786, 381] width 100 height 33
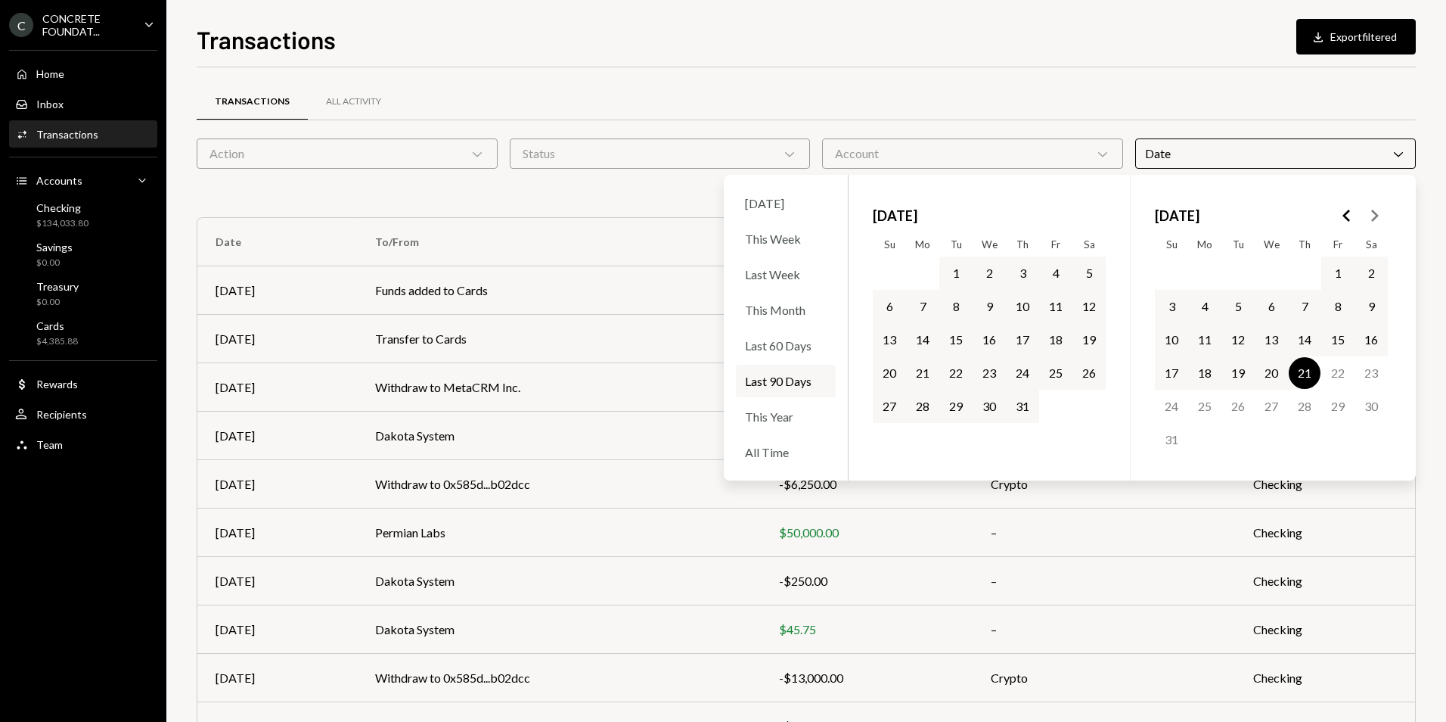
click at [1390, 154] on div "Date Chevron Down" at bounding box center [1275, 153] width 281 height 30
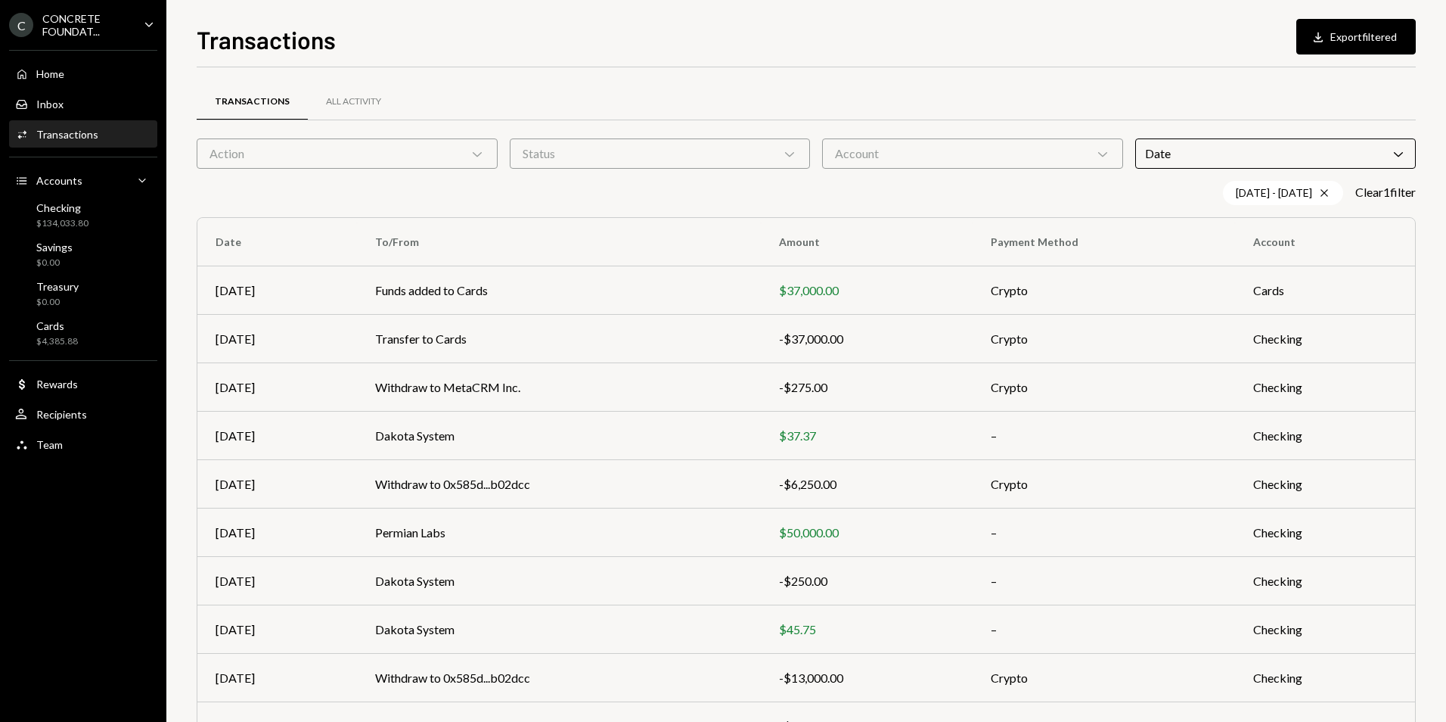
click at [1400, 147] on icon "Chevron Down" at bounding box center [1398, 153] width 15 height 15
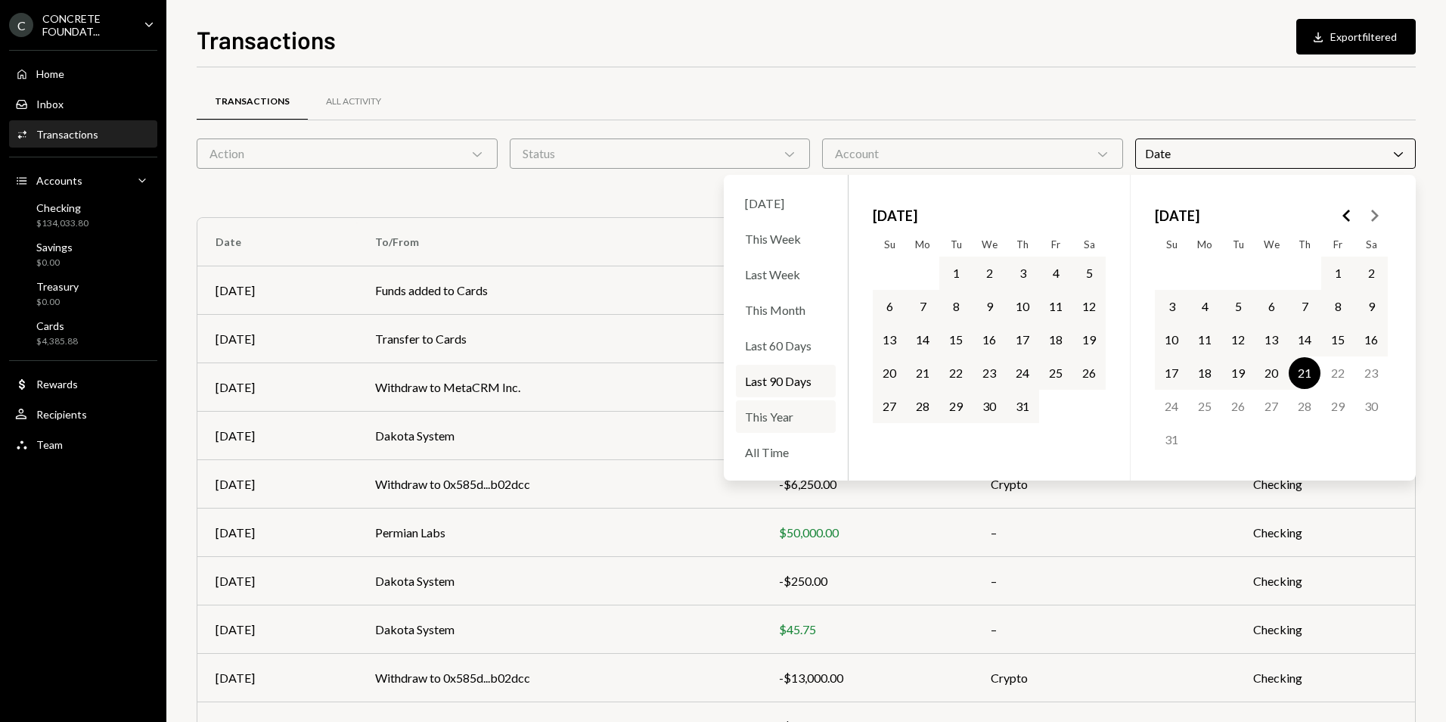
click at [781, 418] on div "This Year" at bounding box center [786, 416] width 100 height 33
click at [1003, 99] on div "Transactions All Activity" at bounding box center [806, 101] width 1219 height 39
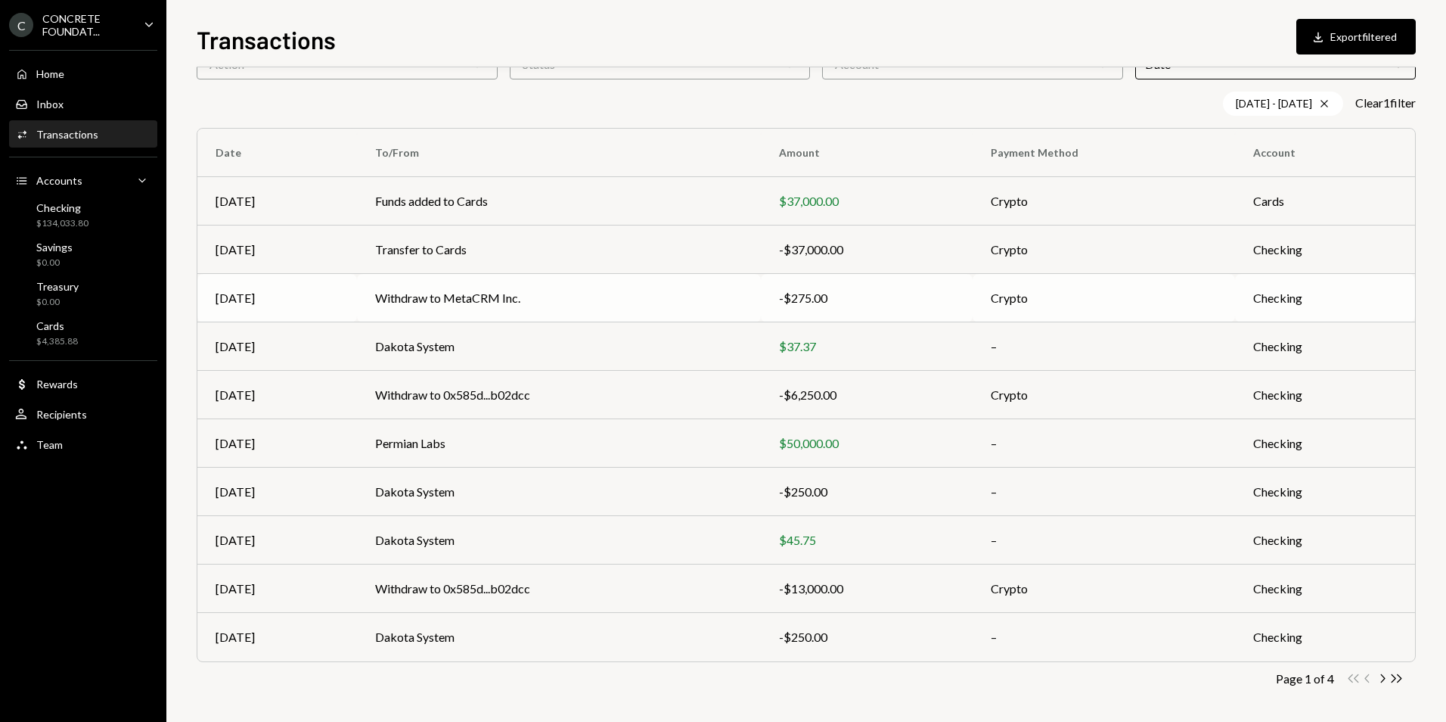
scroll to position [92, 0]
click at [1380, 675] on icon "Chevron Right" at bounding box center [1382, 675] width 14 height 14
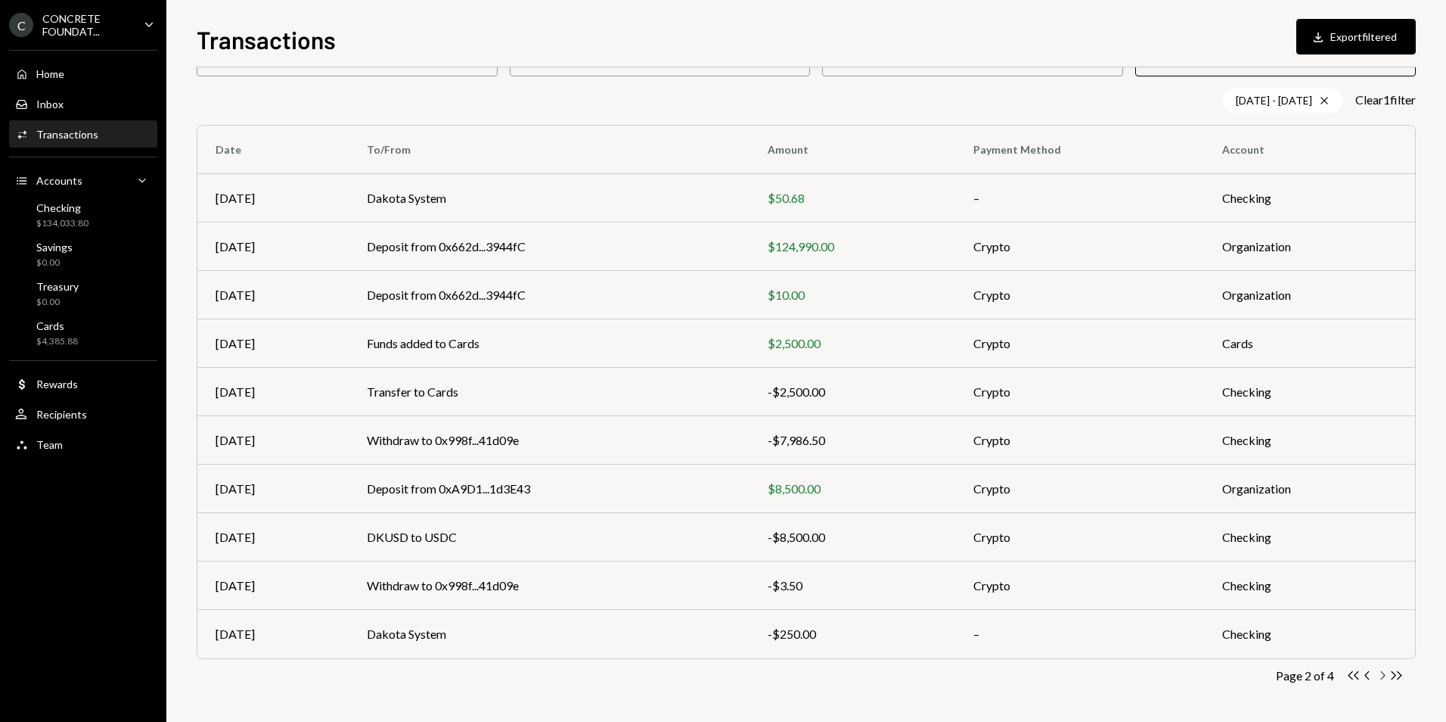
click at [1380, 676] on icon "Chevron Right" at bounding box center [1382, 675] width 14 height 14
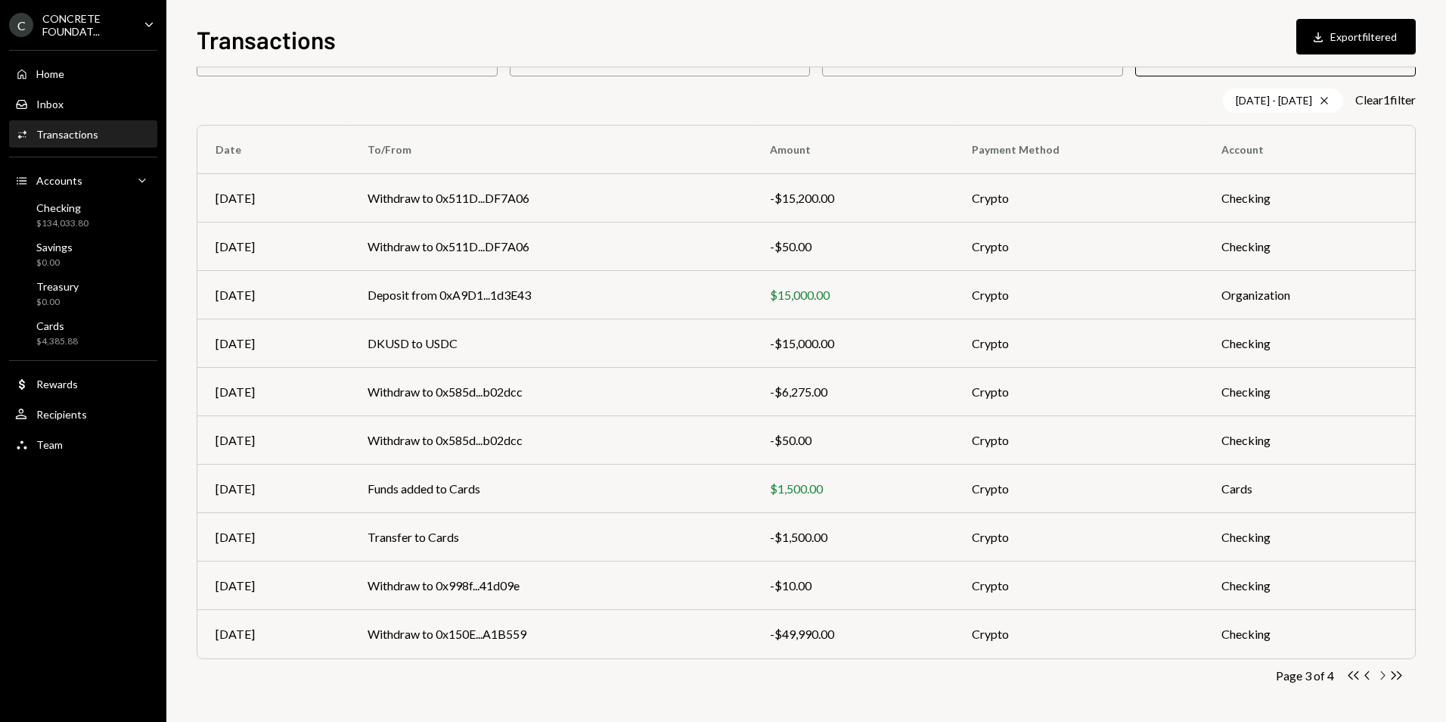
click at [1384, 677] on icon "Chevron Right" at bounding box center [1382, 675] width 14 height 14
